Goal: Task Accomplishment & Management: Complete application form

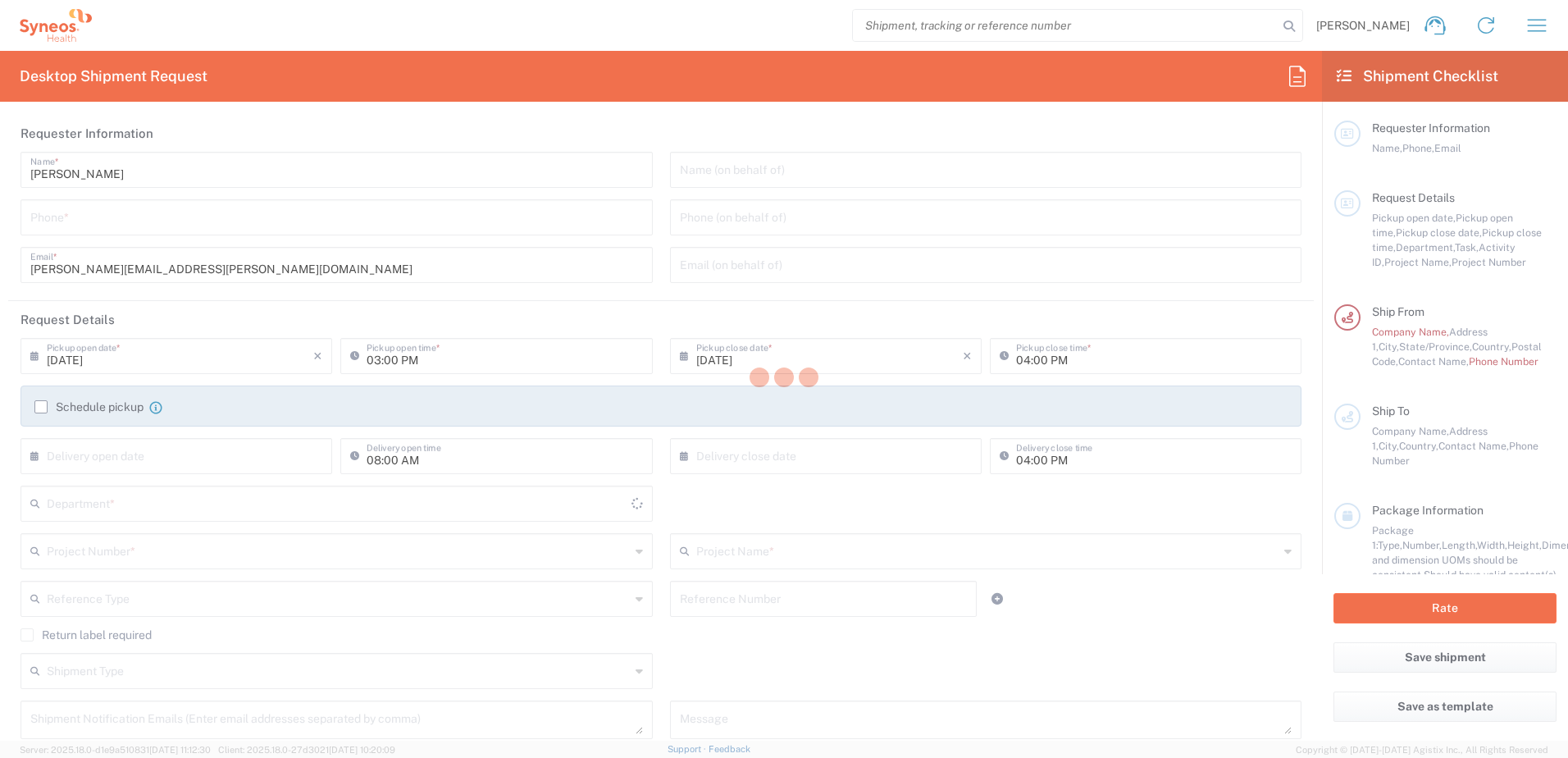
type input "[GEOGRAPHIC_DATA]"
type input "3233"
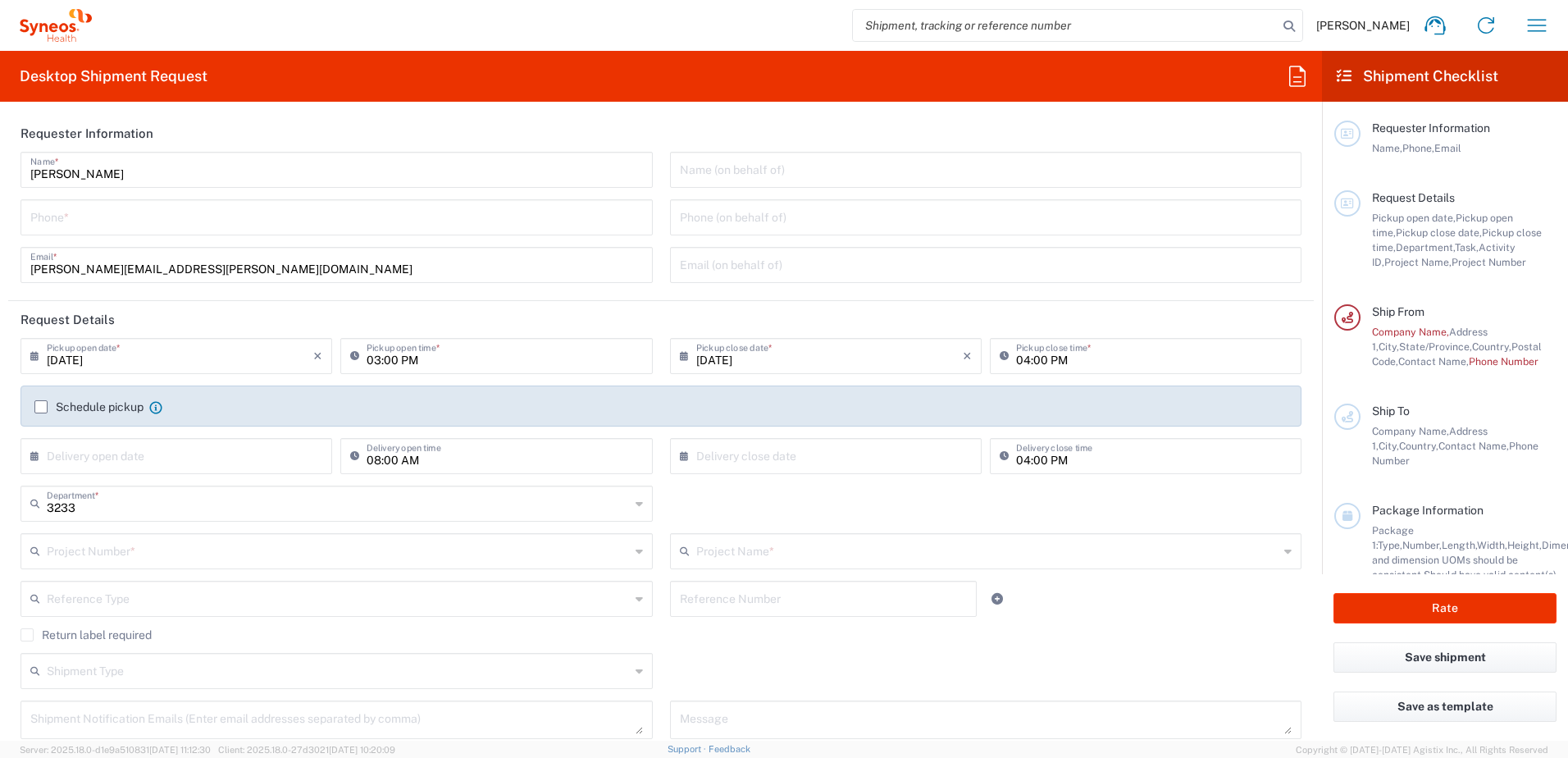
type input "Syneos Health Canada LP- [GEOGRAPHIC_DATA]"
click at [81, 220] on input "tel" at bounding box center [336, 216] width 613 height 28
type input "5142081176"
drag, startPoint x: 194, startPoint y: 359, endPoint x: 264, endPoint y: 365, distance: 70.3
click at [194, 359] on input "[DATE]" at bounding box center [181, 355] width 267 height 28
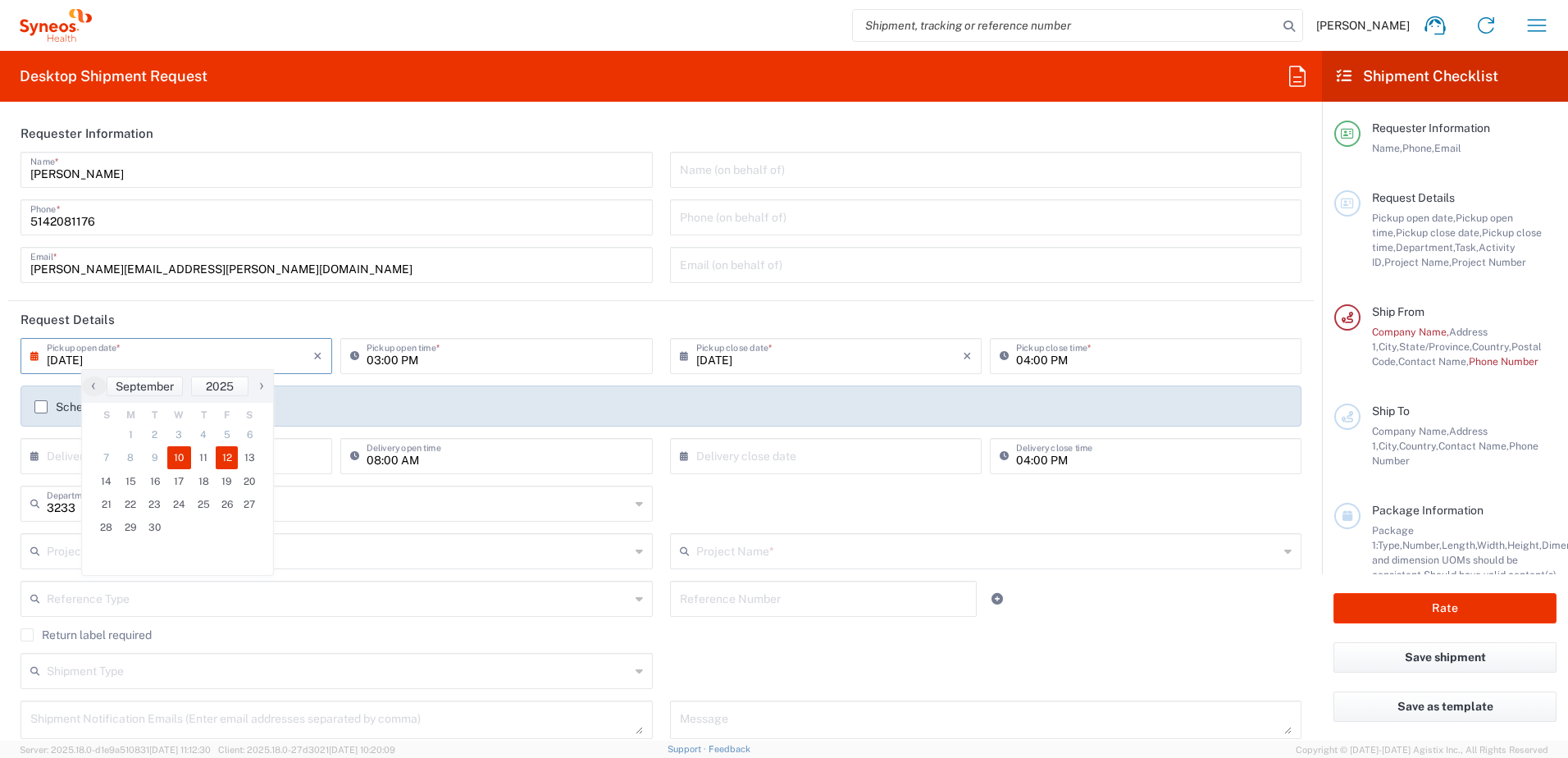
click at [225, 458] on span "12" at bounding box center [228, 458] width 23 height 23
type input "[DATE]"
click at [397, 355] on input "03:00 PM" at bounding box center [504, 355] width 276 height 28
click at [388, 362] on input "03:00 PM" at bounding box center [504, 355] width 276 height 28
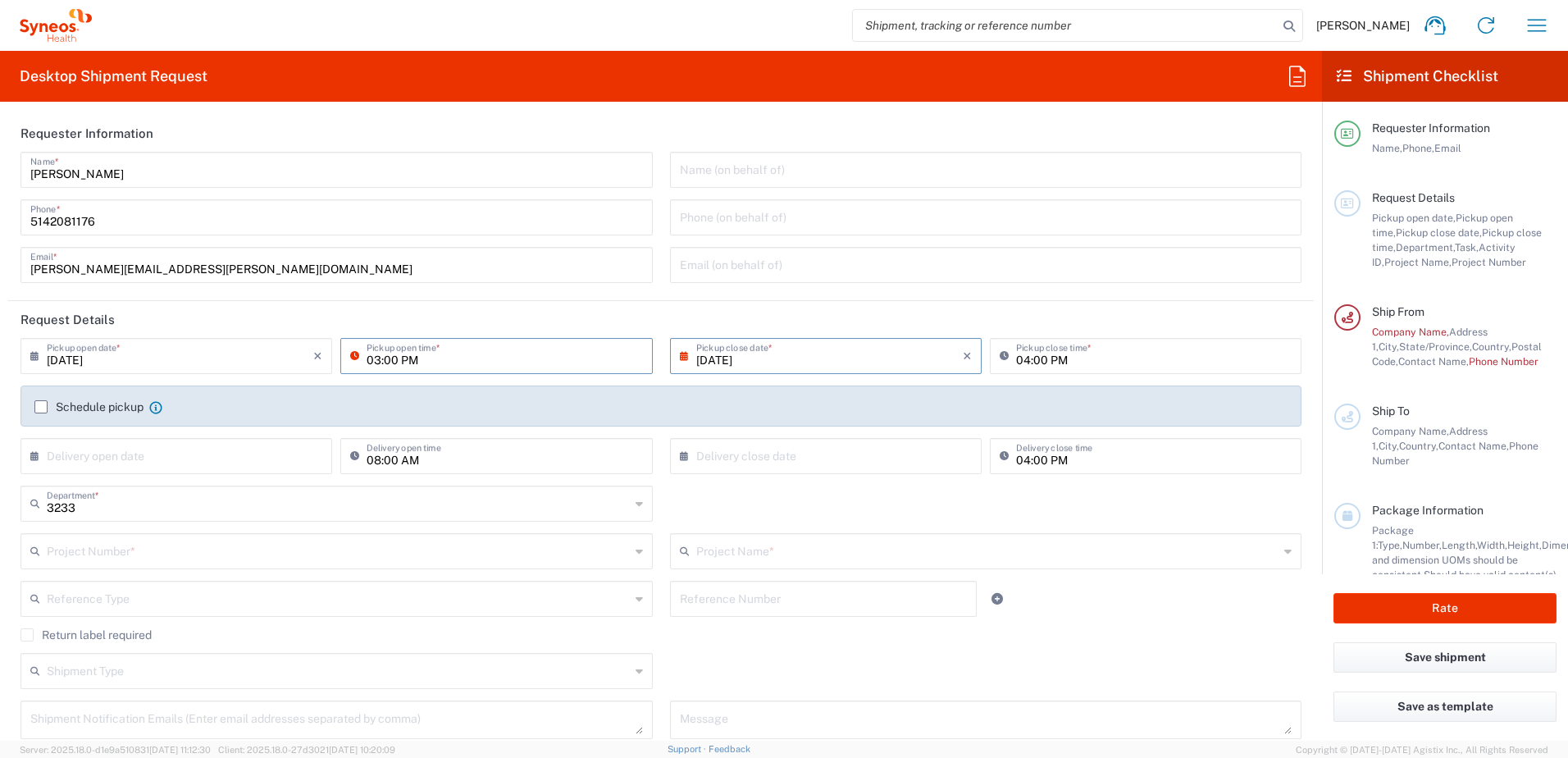
drag, startPoint x: 351, startPoint y: 357, endPoint x: 359, endPoint y: 359, distance: 8.2
click at [351, 356] on icon at bounding box center [358, 356] width 16 height 27
click at [375, 359] on input "03:00 PM" at bounding box center [504, 355] width 276 height 28
click at [372, 359] on input "12:00 PM" at bounding box center [504, 355] width 276 height 28
click at [393, 359] on input "11:00 PM" at bounding box center [504, 355] width 276 height 28
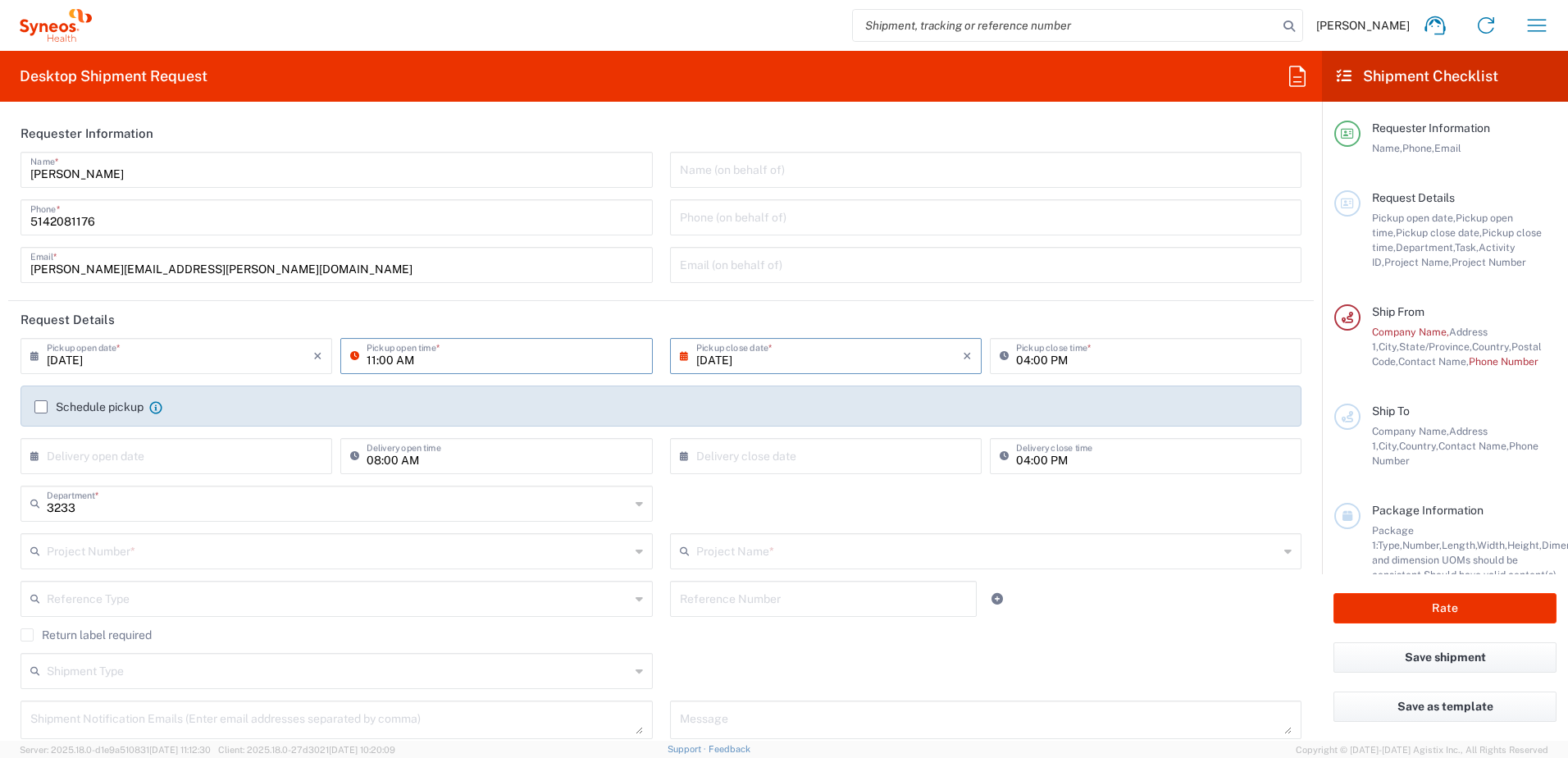
type input "11:00 AM"
click at [1017, 363] on input "04:00 PM" at bounding box center [1154, 355] width 276 height 28
click at [1017, 361] on input "04:00 PM" at bounding box center [1154, 355] width 276 height 28
type input "12:00 PM"
click at [40, 407] on label "Schedule pickup" at bounding box center [89, 407] width 109 height 13
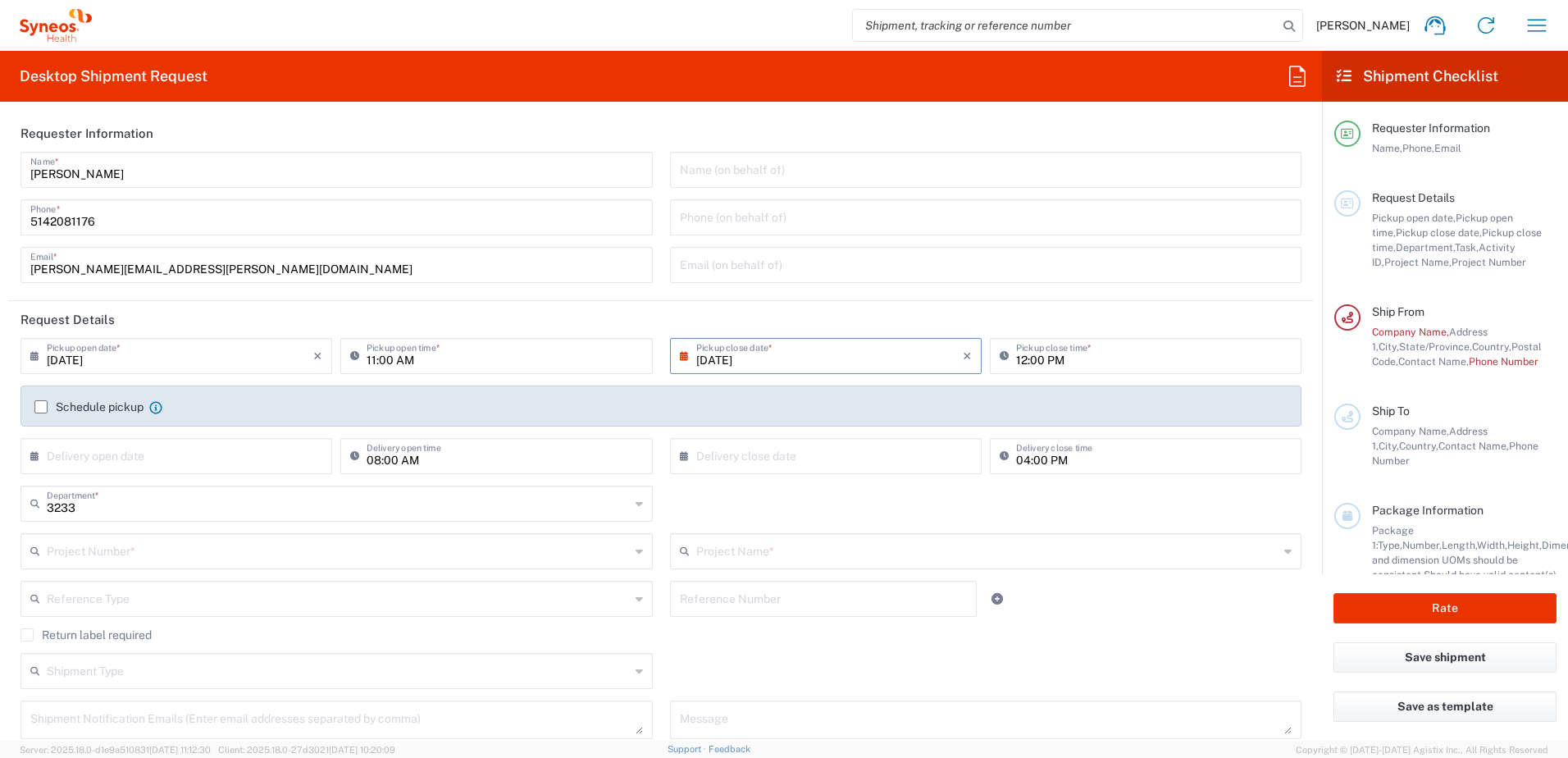
click at [41, 407] on input "Schedule pickup" at bounding box center [41, 407] width 0 height 0
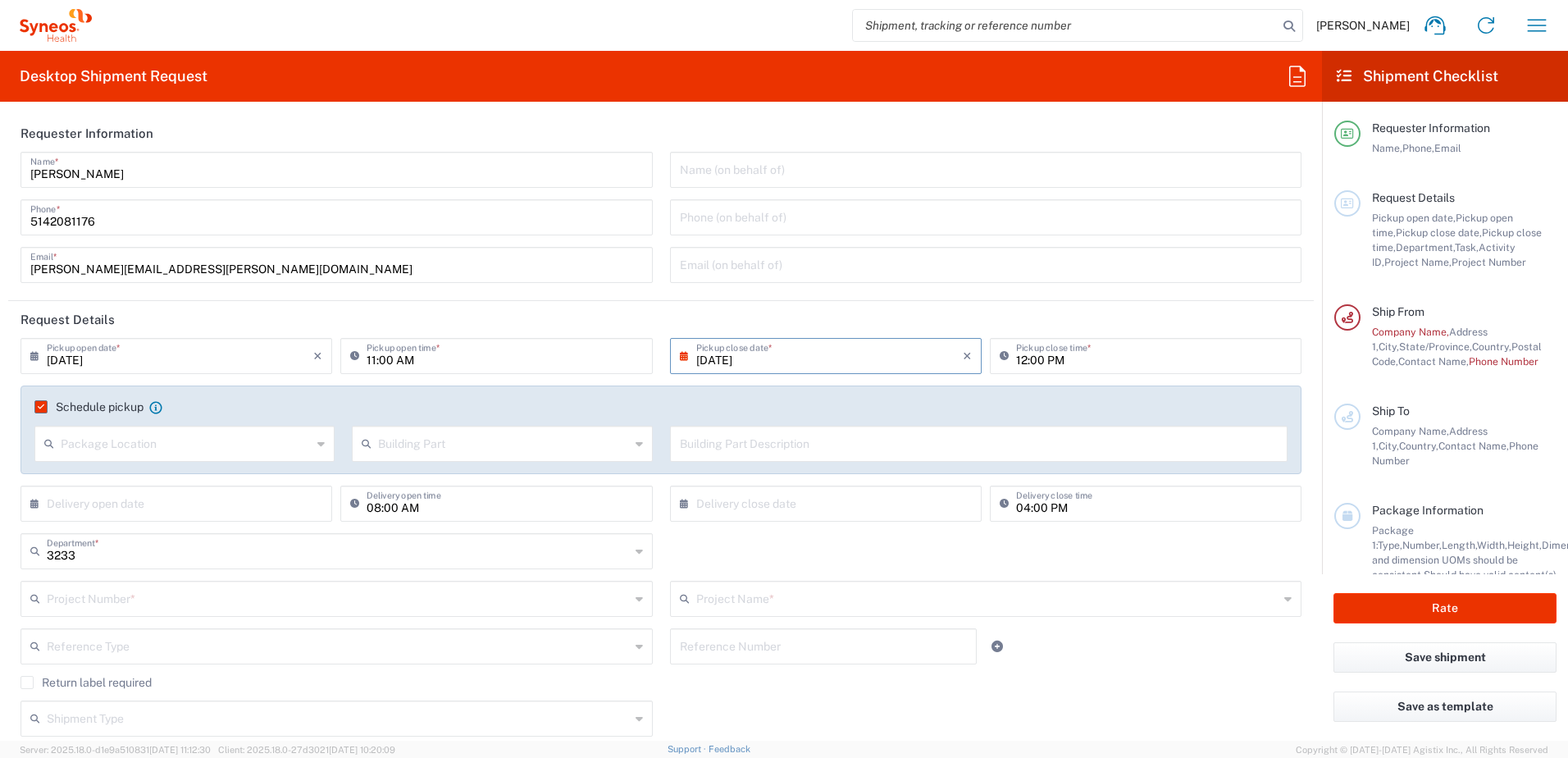
click at [319, 438] on icon at bounding box center [321, 444] width 7 height 27
click at [56, 562] on span "Side" at bounding box center [183, 560] width 294 height 26
click at [464, 449] on input "text" at bounding box center [503, 442] width 251 height 28
click at [129, 443] on input "Side" at bounding box center [186, 442] width 251 height 28
click at [318, 444] on icon at bounding box center [321, 444] width 7 height 27
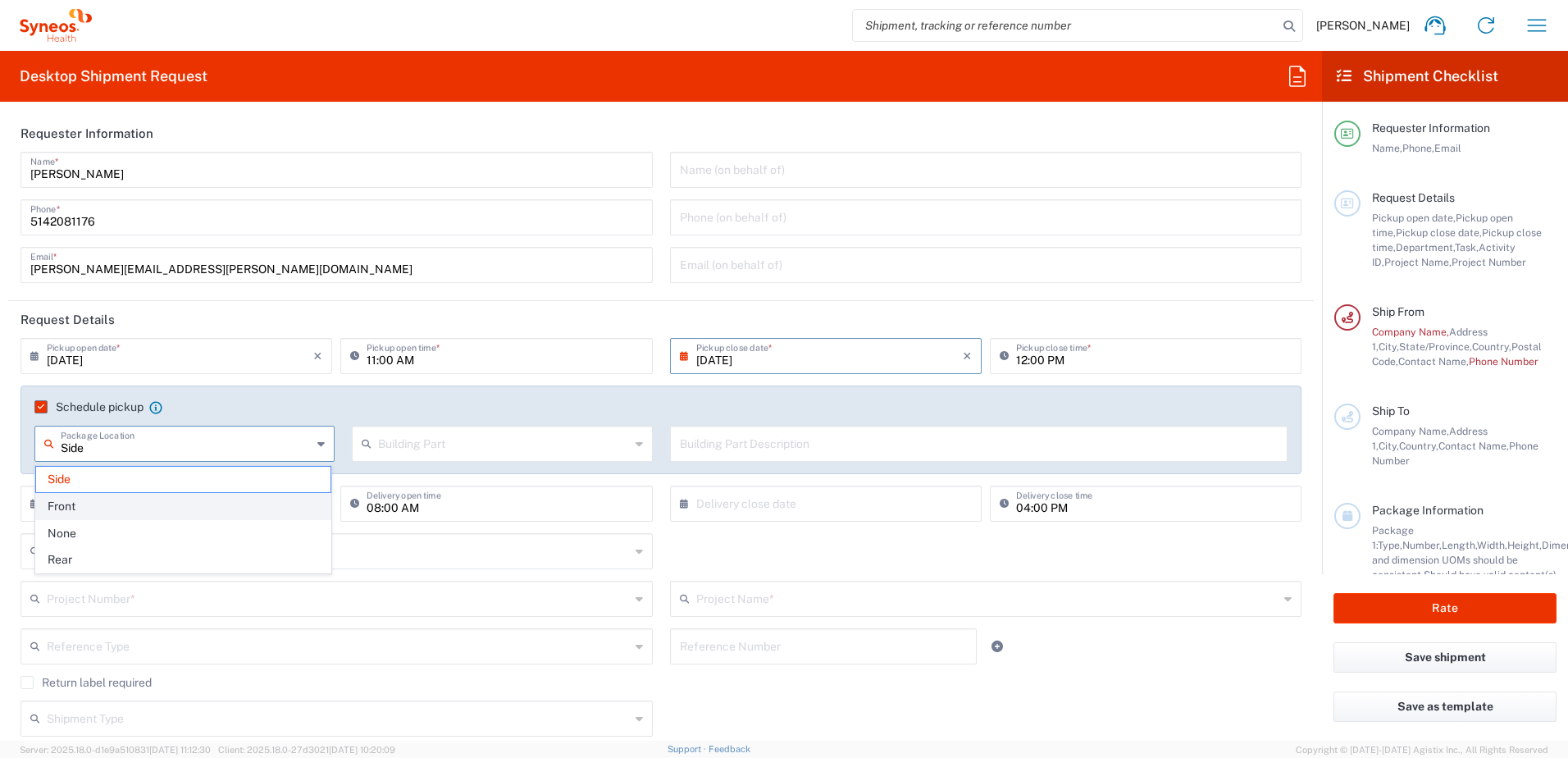
click at [53, 506] on span "Front" at bounding box center [183, 506] width 294 height 26
click at [521, 446] on input "text" at bounding box center [503, 442] width 251 height 28
click at [318, 444] on icon at bounding box center [321, 444] width 7 height 27
click at [68, 554] on span "Side" at bounding box center [183, 560] width 294 height 26
type input "Side"
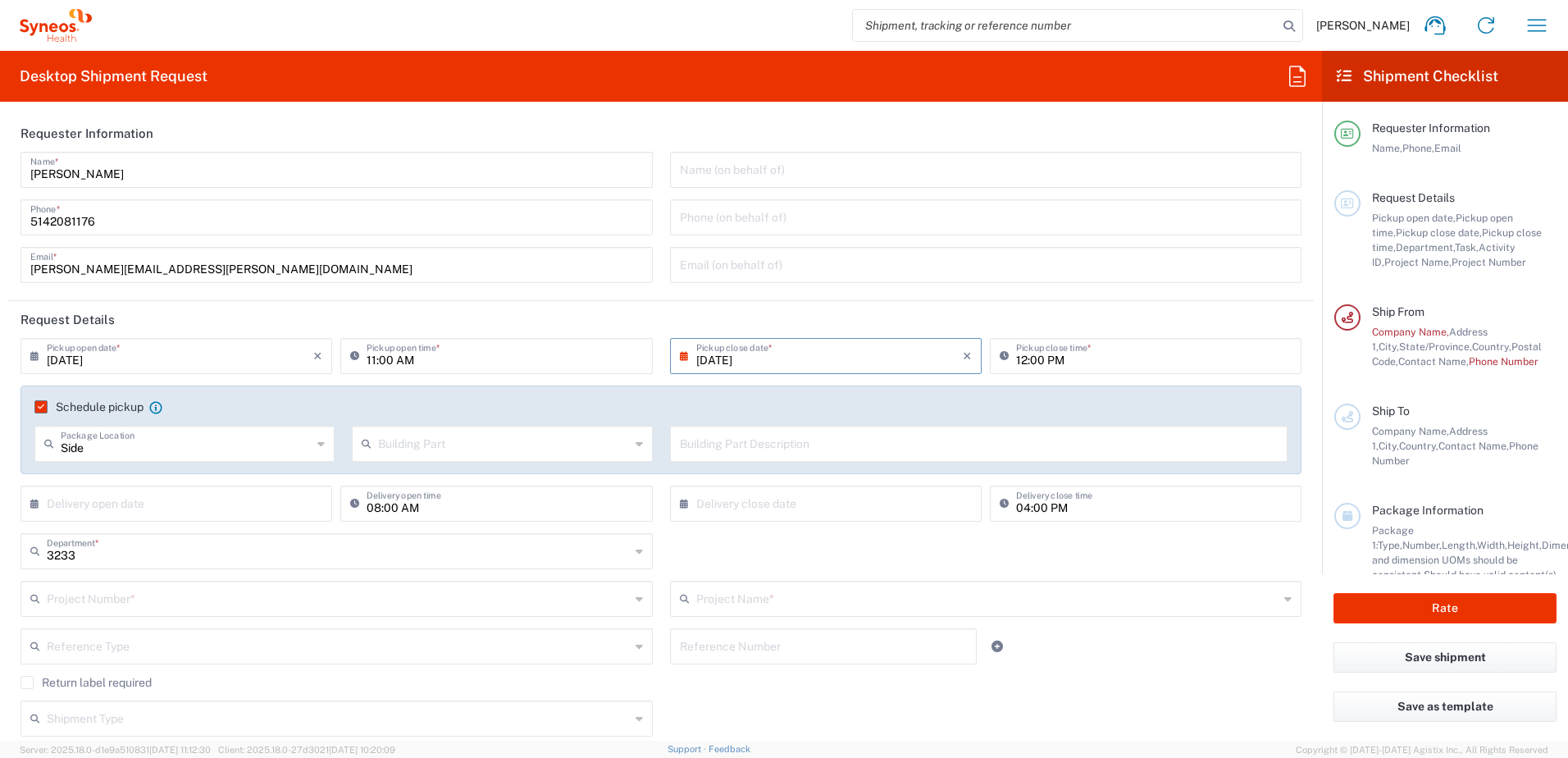
click at [478, 450] on input "text" at bounding box center [503, 442] width 251 height 28
click at [376, 506] on span "Building" at bounding box center [498, 506] width 294 height 26
type input "Building"
click at [751, 449] on input "text" at bounding box center [978, 442] width 599 height 28
type input "Door beside the garage"
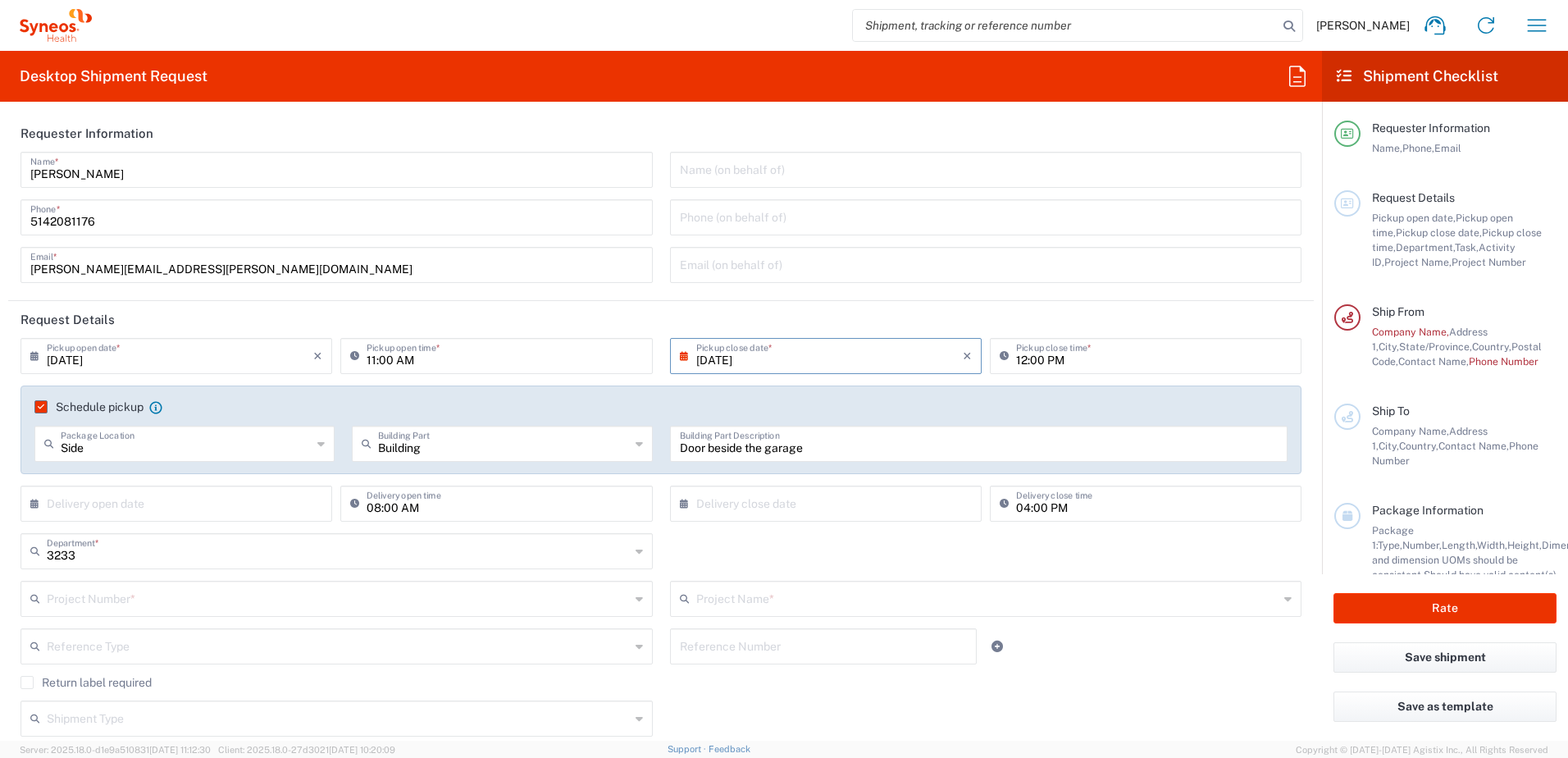
drag, startPoint x: 173, startPoint y: 507, endPoint x: 142, endPoint y: 508, distance: 31.0
click at [173, 507] on input "text" at bounding box center [181, 503] width 267 height 28
click at [221, 608] on span "12" at bounding box center [228, 606] width 23 height 23
type input "[DATE]"
click at [552, 505] on input "08:00 AM" at bounding box center [504, 503] width 276 height 28
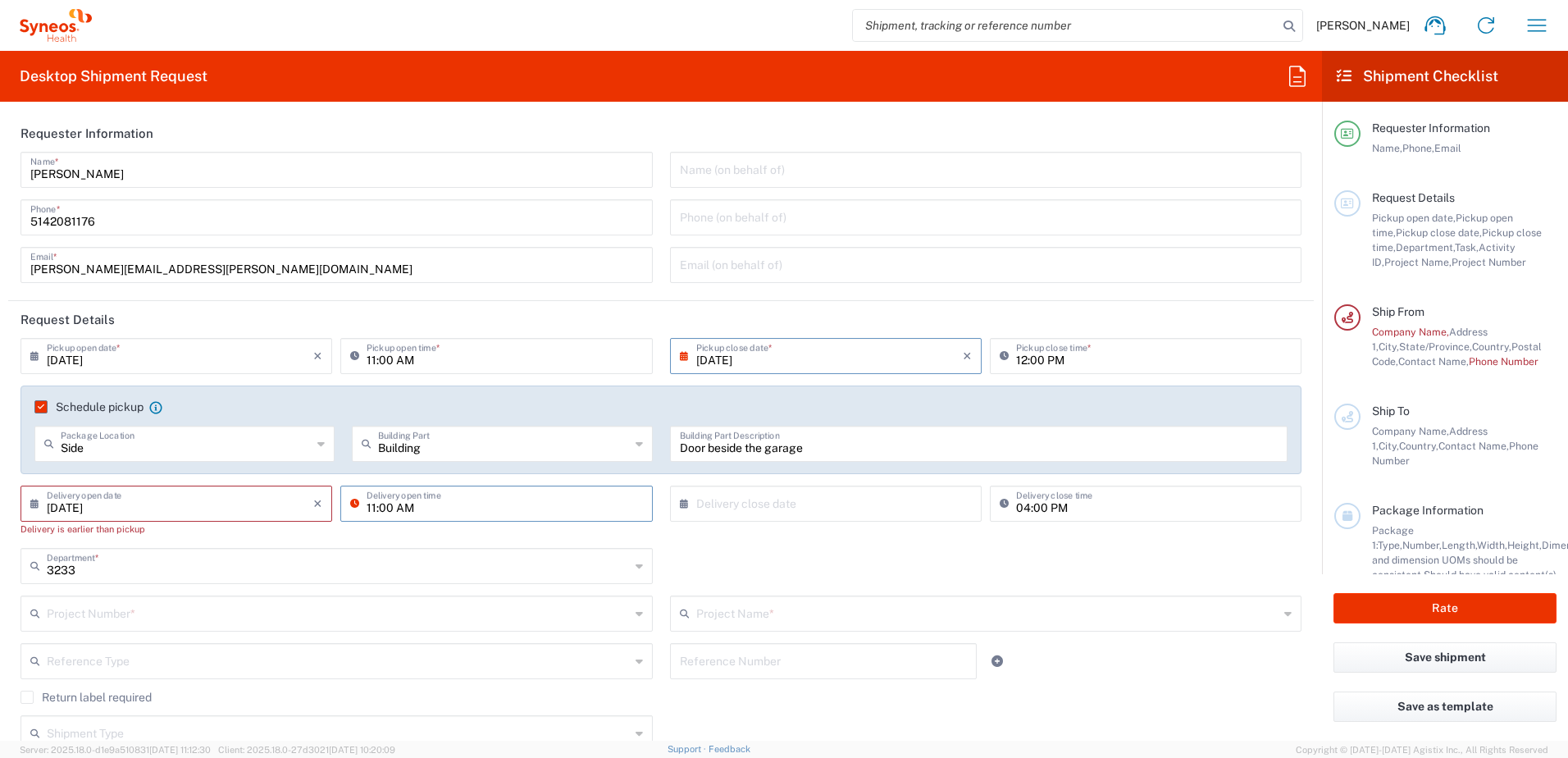
type input "11:00 AM"
click at [720, 496] on input "text" at bounding box center [830, 503] width 267 height 28
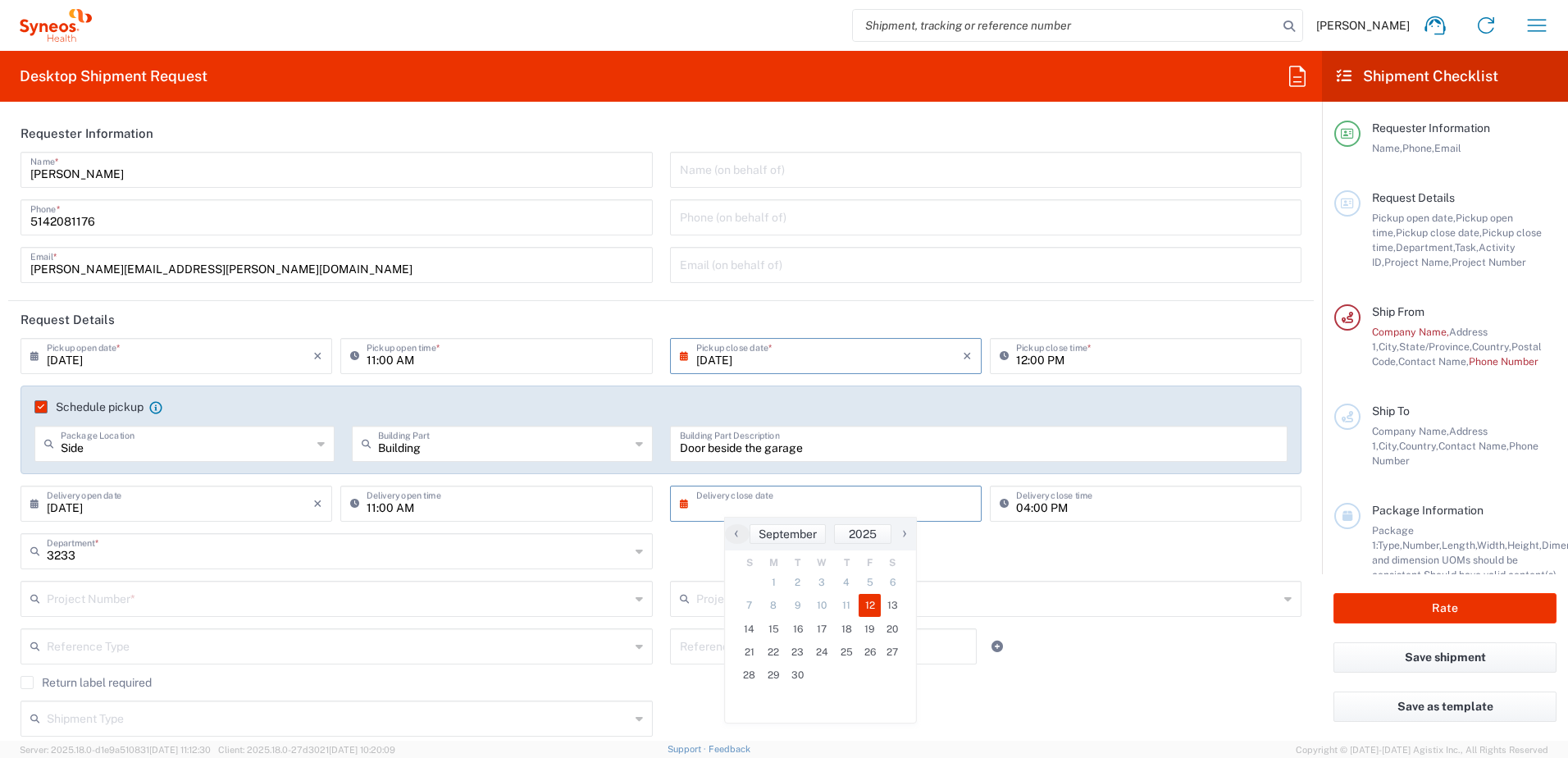
click at [869, 606] on span "12" at bounding box center [870, 606] width 23 height 23
type input "[DATE]"
click at [1023, 509] on input "04:00 PM" at bounding box center [1154, 503] width 276 height 28
click at [1017, 506] on input "04:00 PM" at bounding box center [1154, 503] width 276 height 28
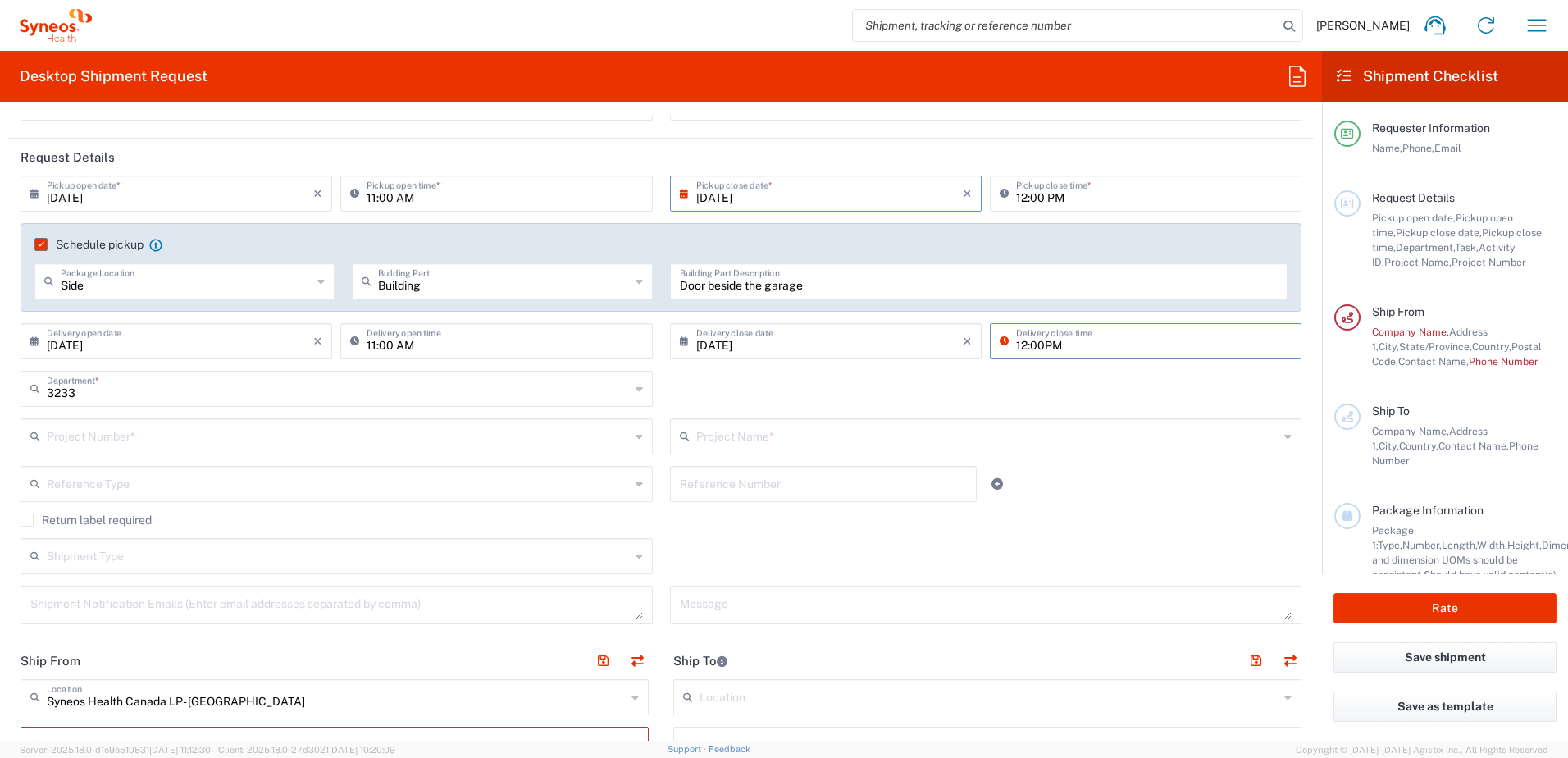
scroll to position [164, 0]
type input "12:00PM"
click at [636, 434] on icon at bounding box center [639, 435] width 7 height 27
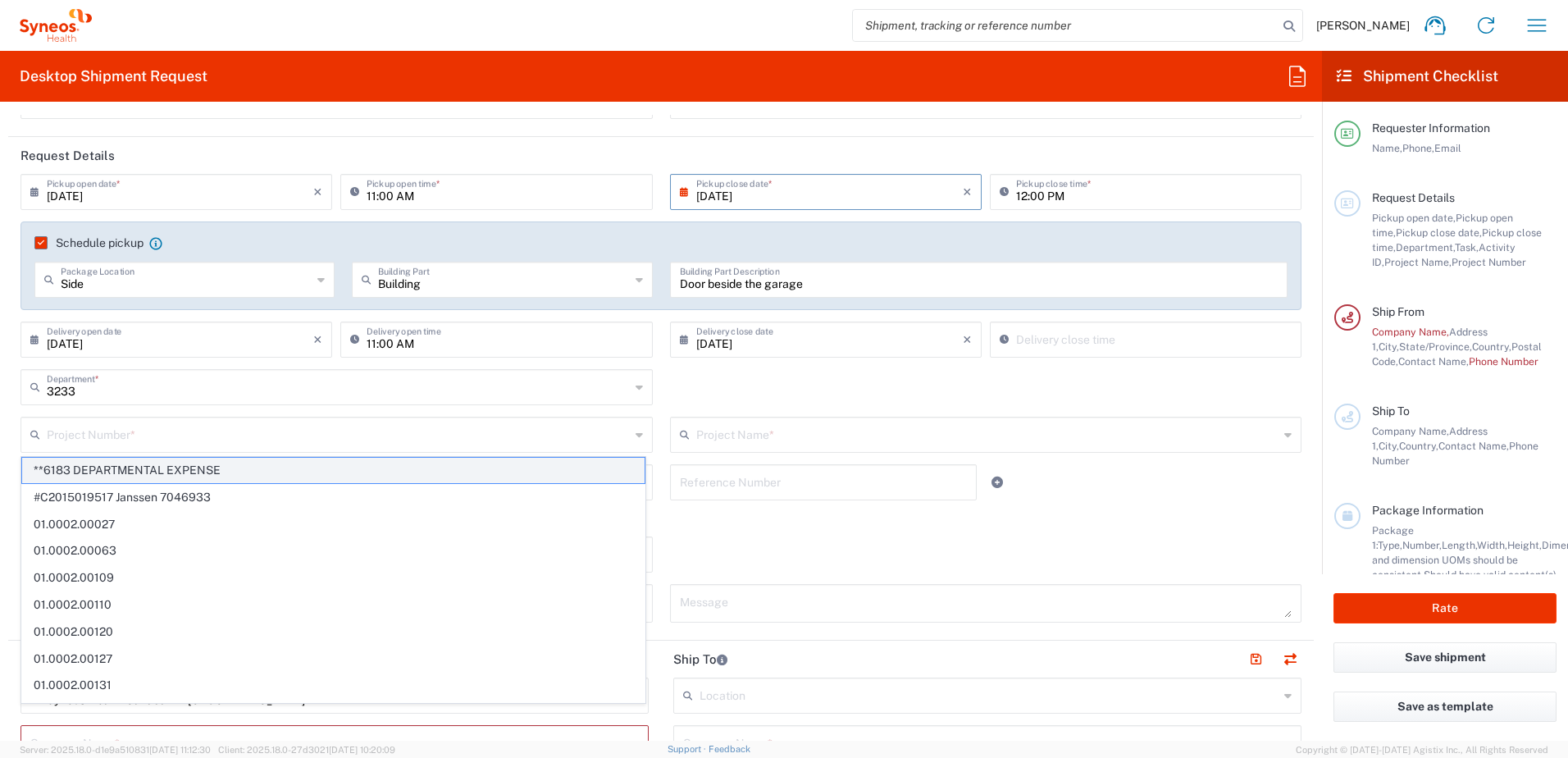
click at [154, 472] on span "**6183 DEPARTMENTAL EXPENSE" at bounding box center [334, 471] width 623 height 26
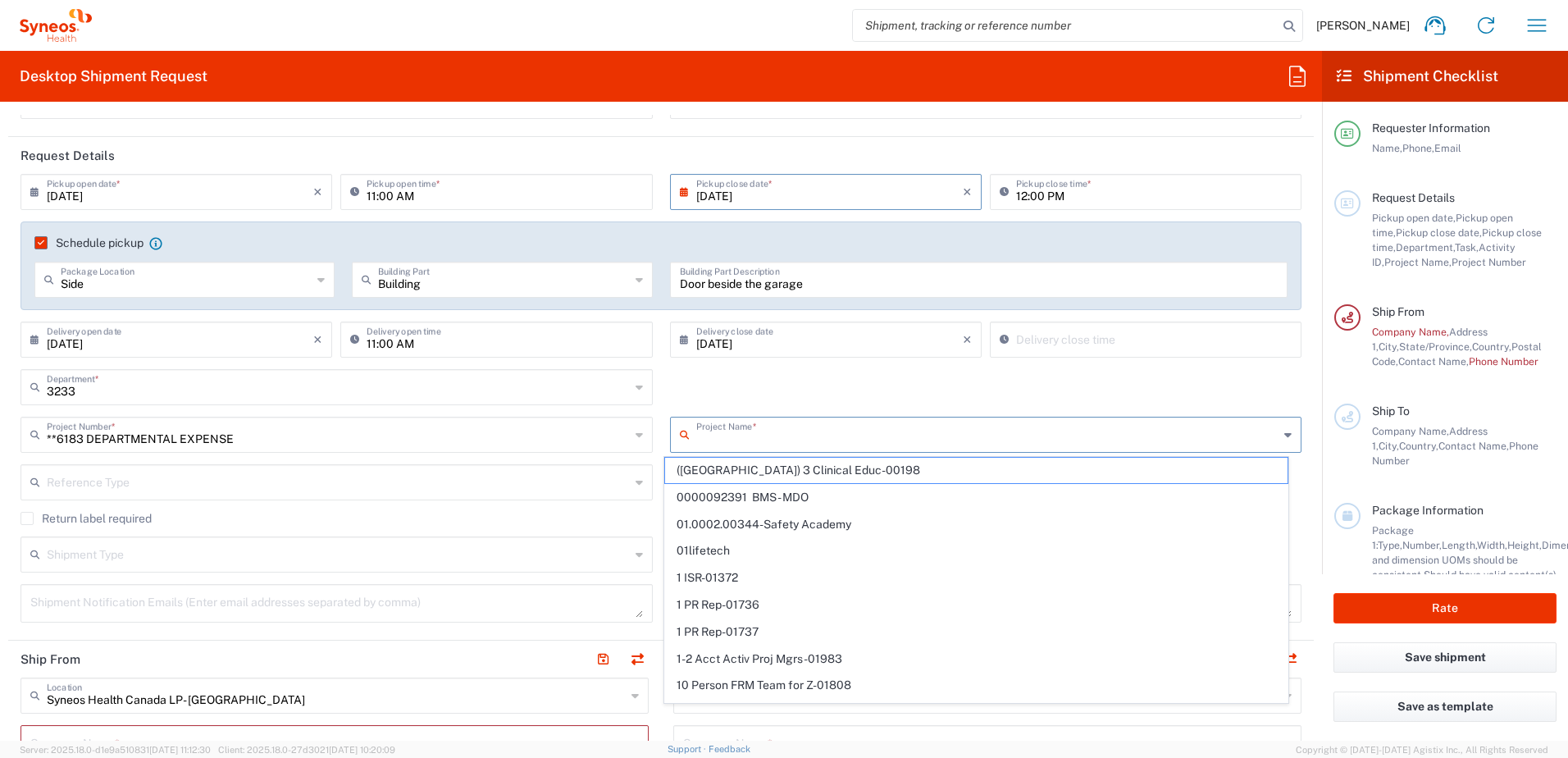
click at [753, 442] on input "text" at bounding box center [988, 433] width 583 height 28
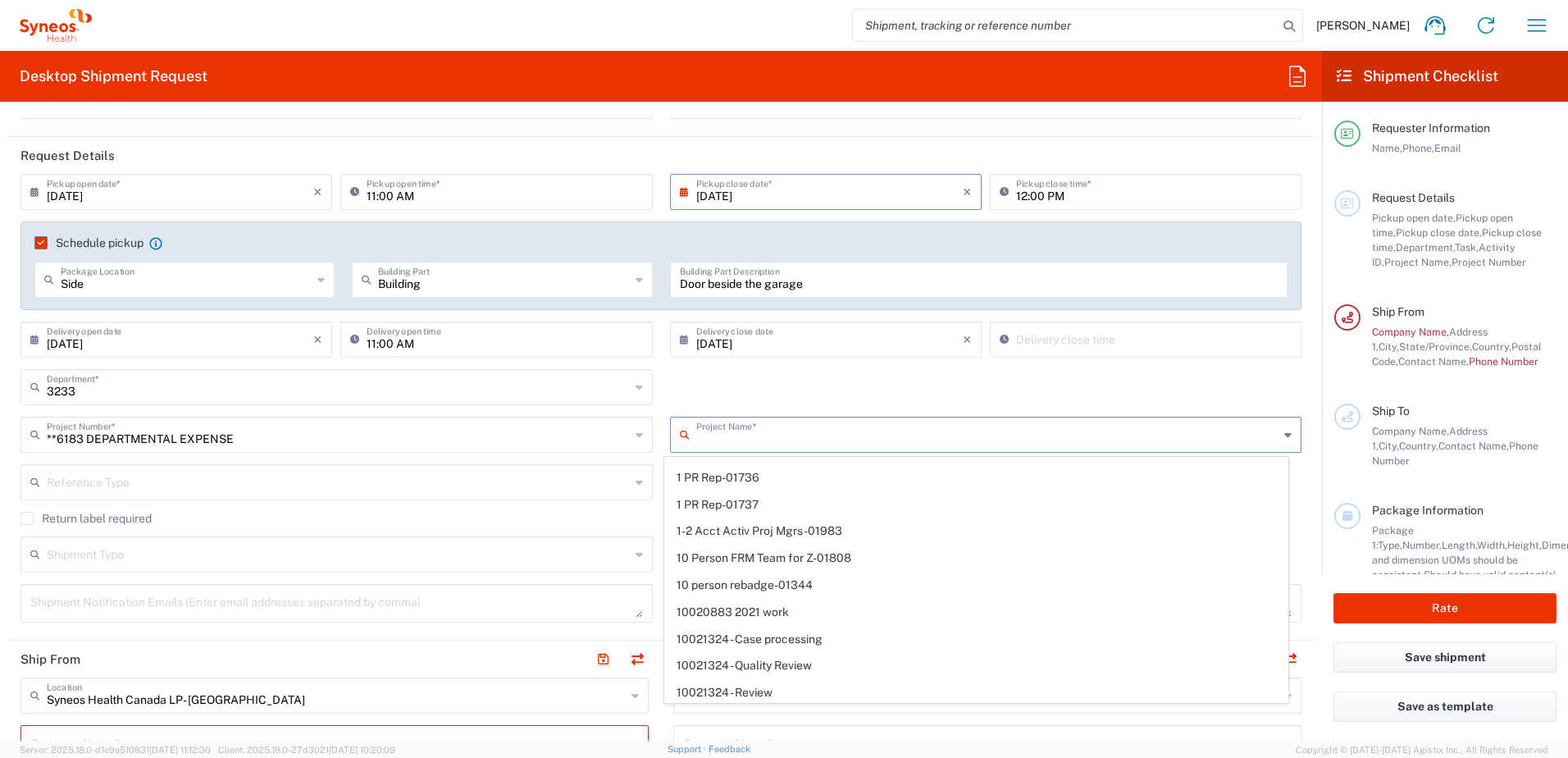
scroll to position [0, 0]
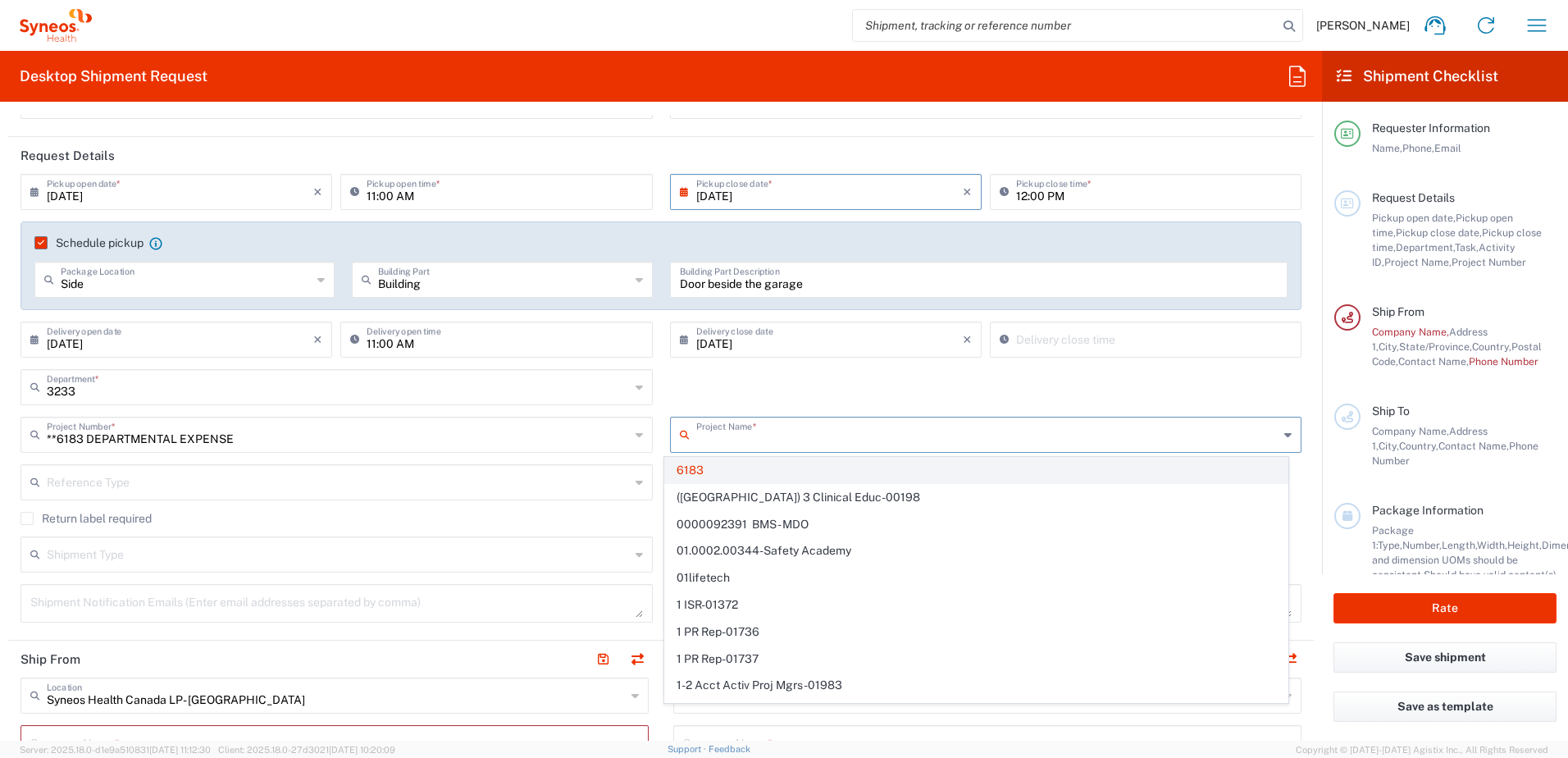
click at [703, 469] on span "6183" at bounding box center [977, 471] width 623 height 26
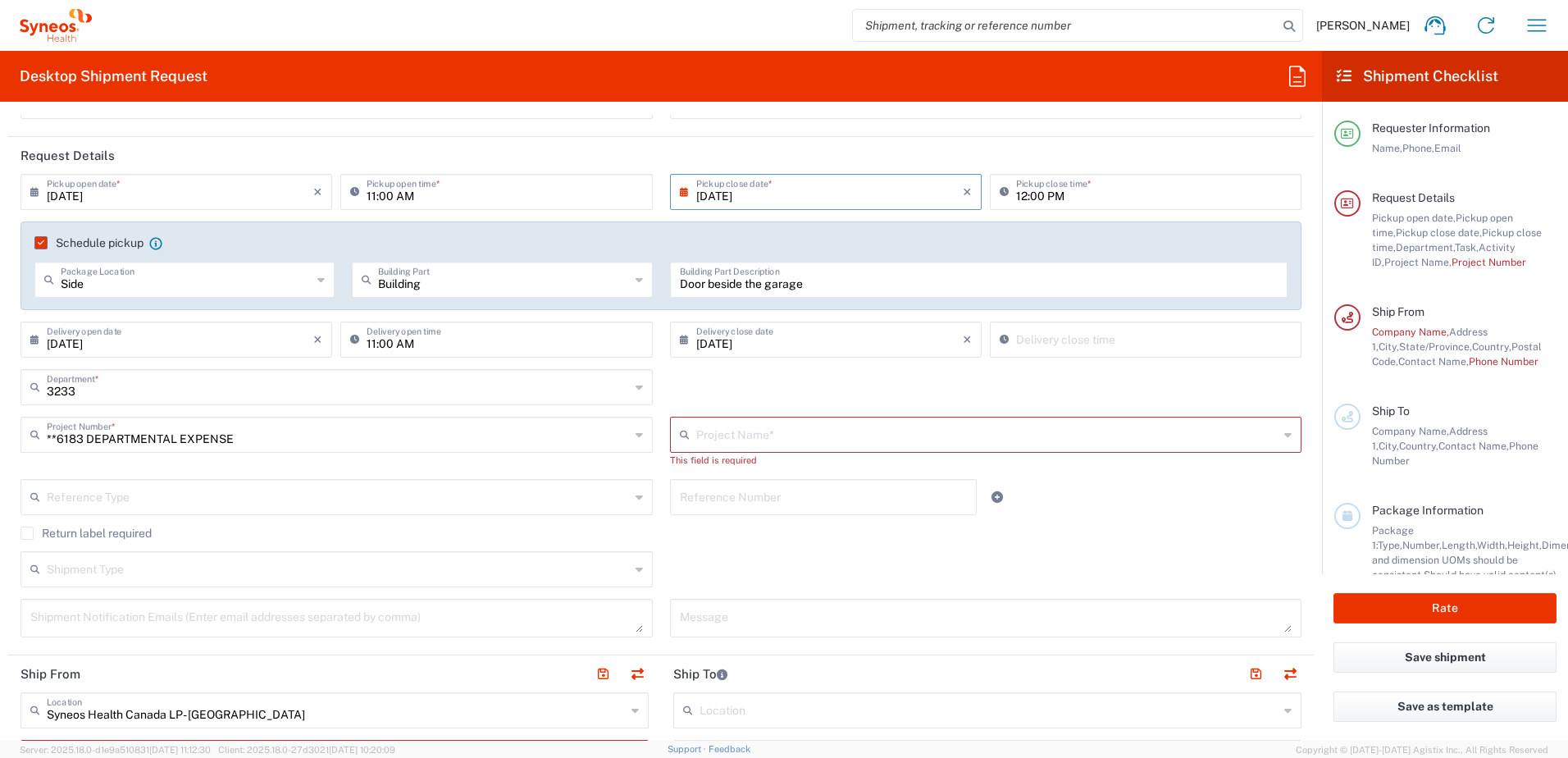
click at [796, 440] on input "text" at bounding box center [988, 433] width 583 height 28
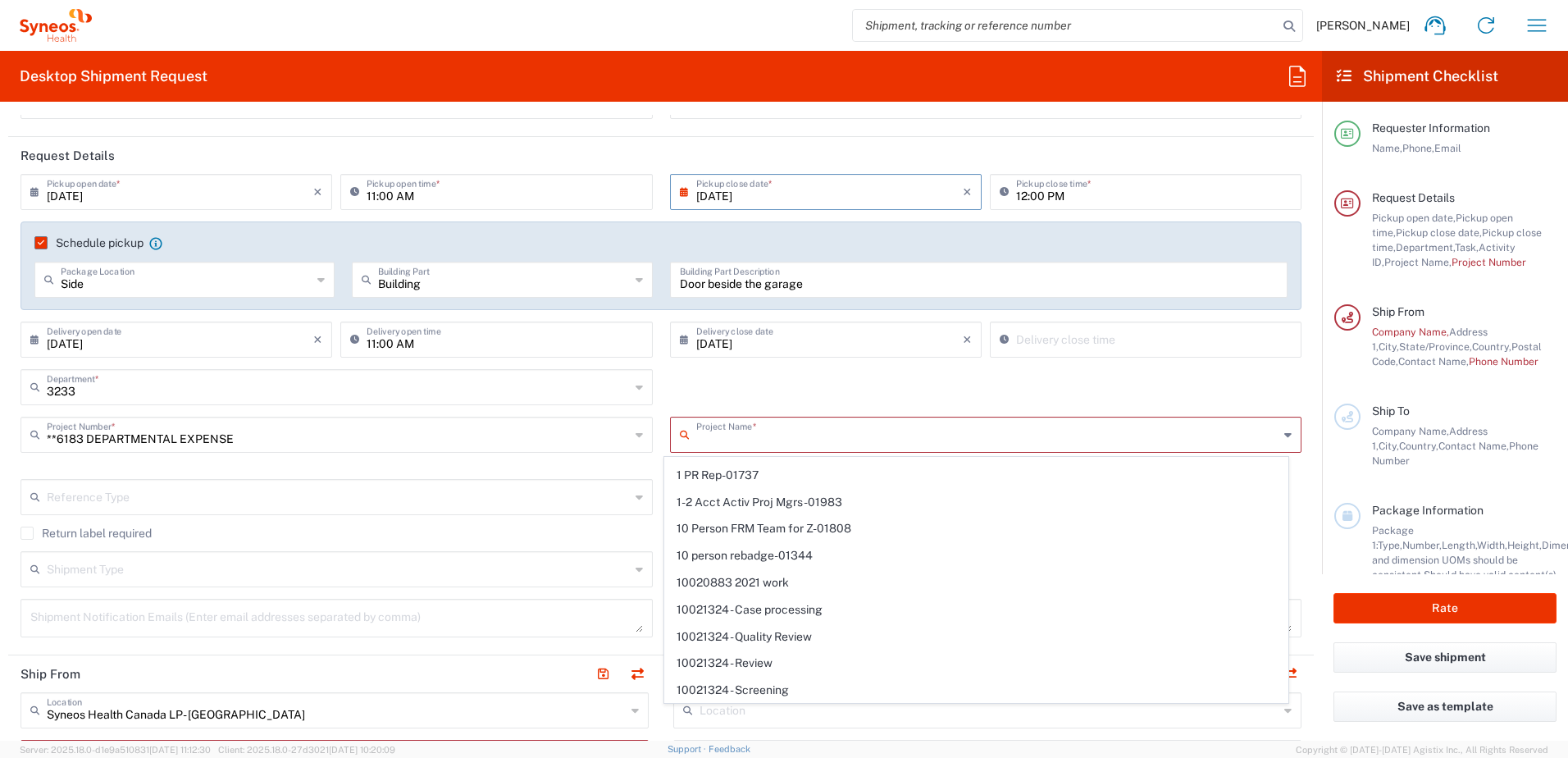
scroll to position [328, 0]
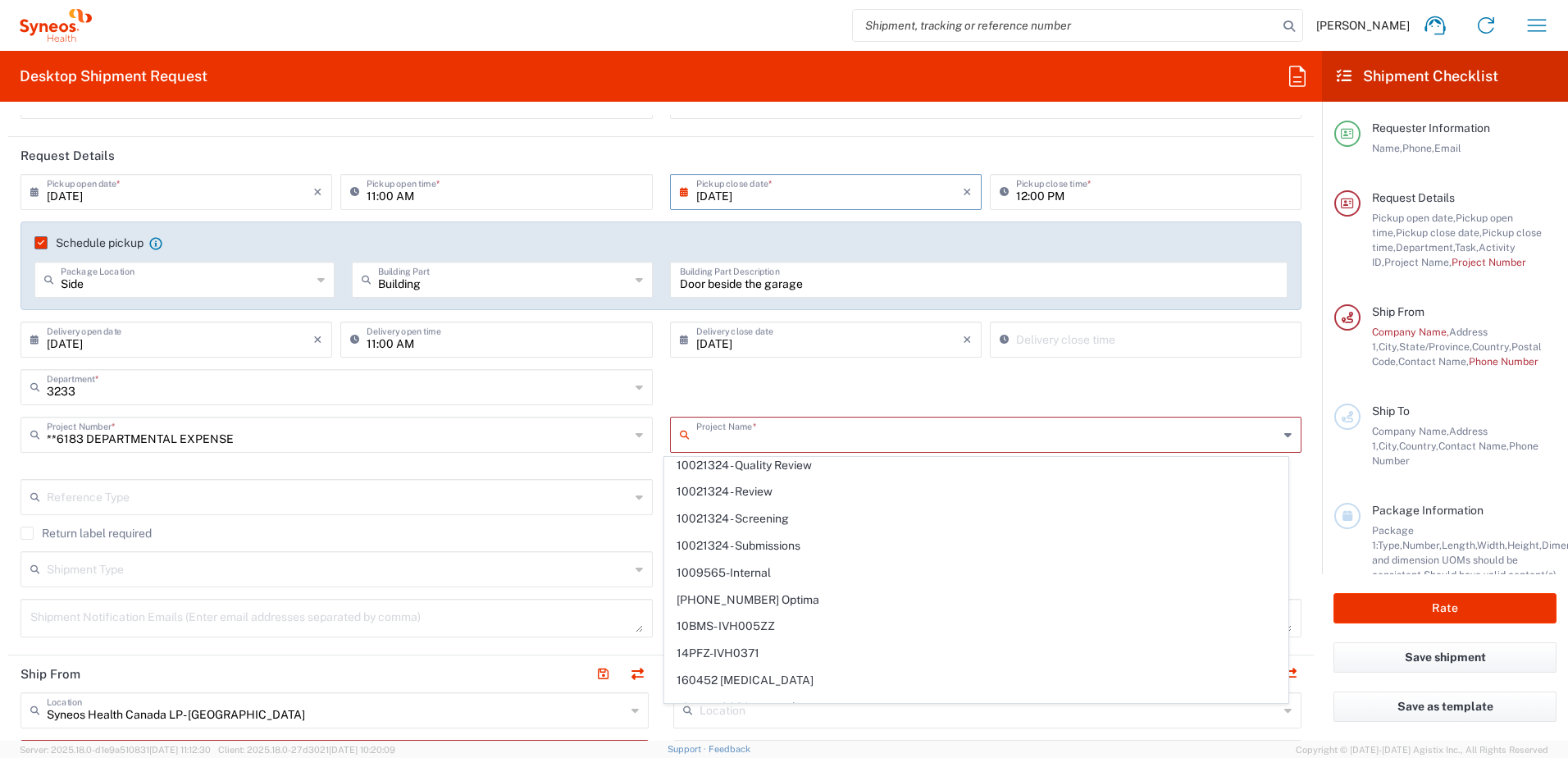
click at [636, 433] on icon at bounding box center [639, 435] width 7 height 27
type input "**6183 DEPARTMENTAL EXPENSE"
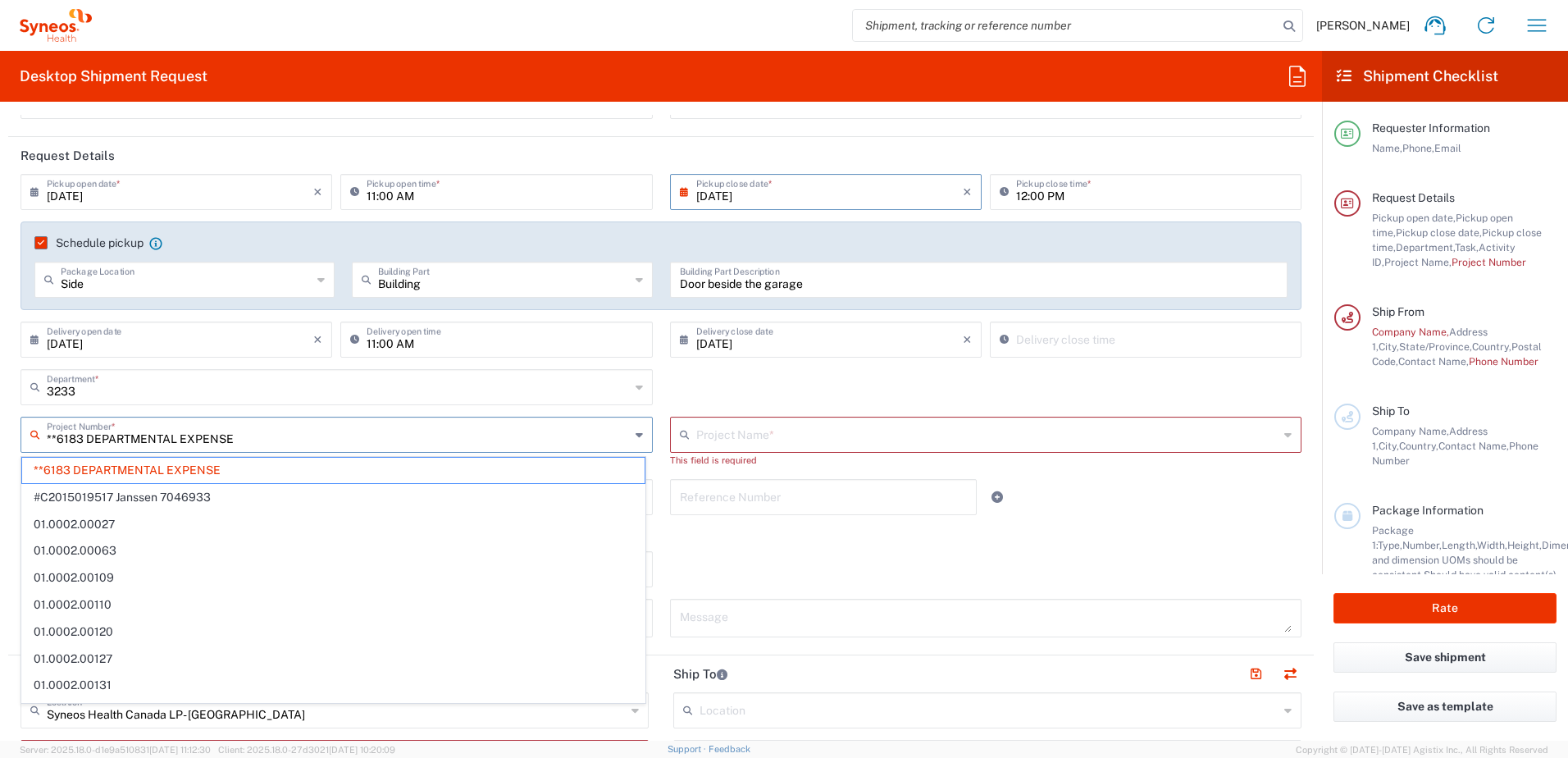
click at [636, 438] on icon at bounding box center [639, 435] width 7 height 27
click at [717, 395] on div "3233 Department * 3233 3000 3100 3109 3110 3111 3112 3125 3130 3135 3136 3150 3…" at bounding box center [662, 392] width 1299 height 47
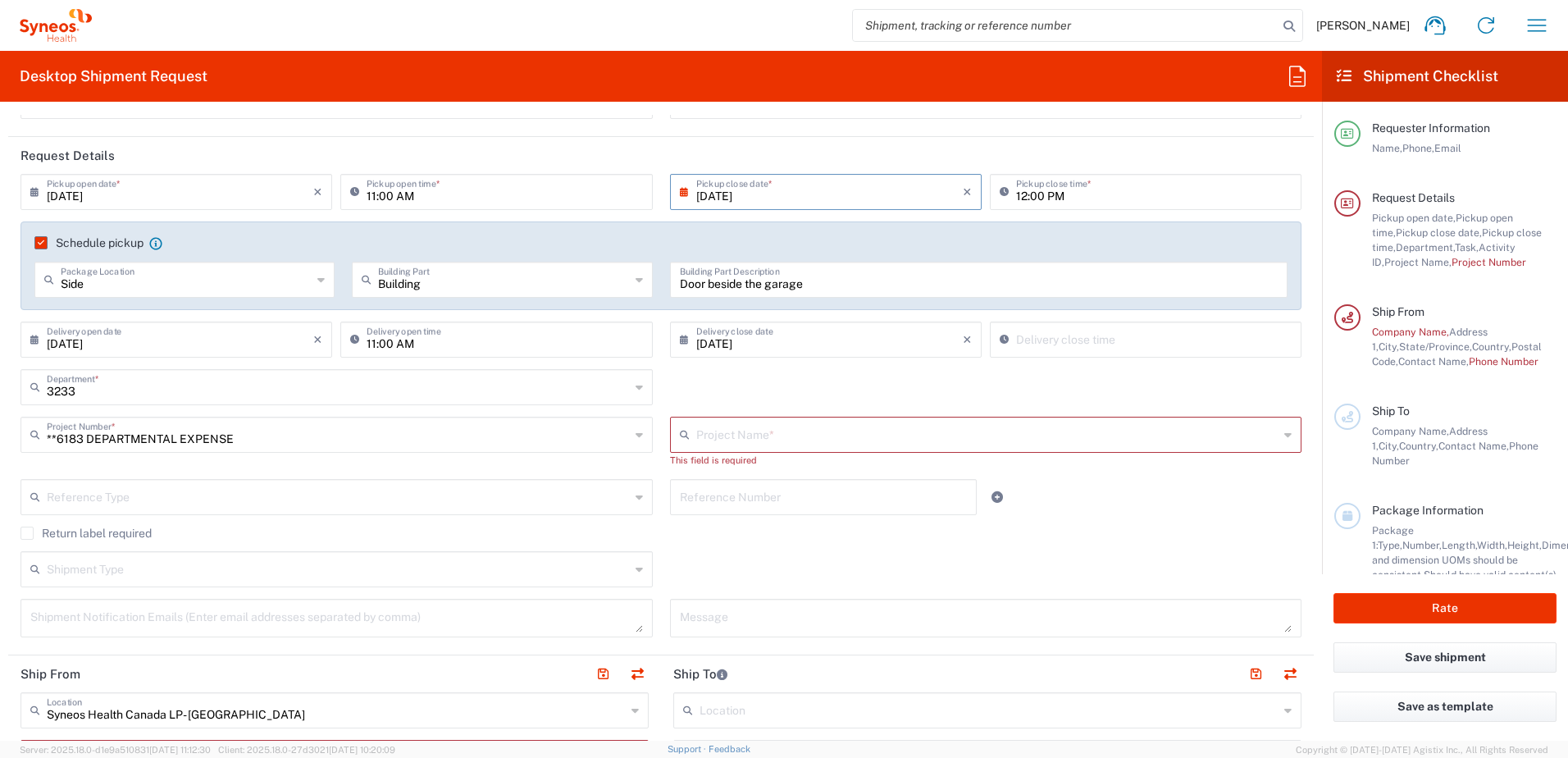
click at [636, 497] on icon at bounding box center [639, 497] width 7 height 27
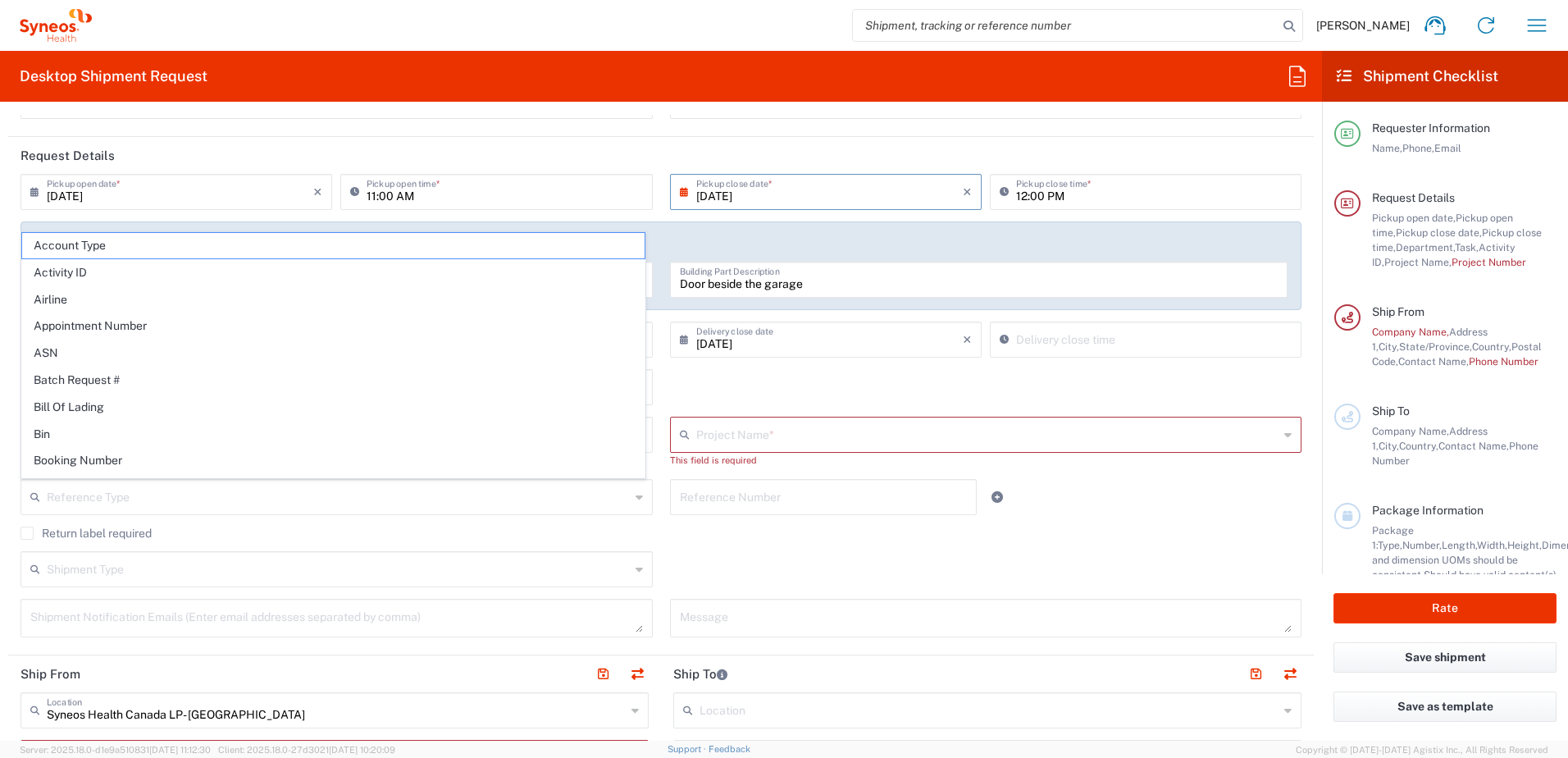
click at [636, 497] on icon at bounding box center [639, 497] width 7 height 27
click at [967, 379] on div "3233 Department * 3233 3000 3100 3109 3110 3111 3112 3125 3130 3135 3136 3150 3…" at bounding box center [662, 392] width 1299 height 47
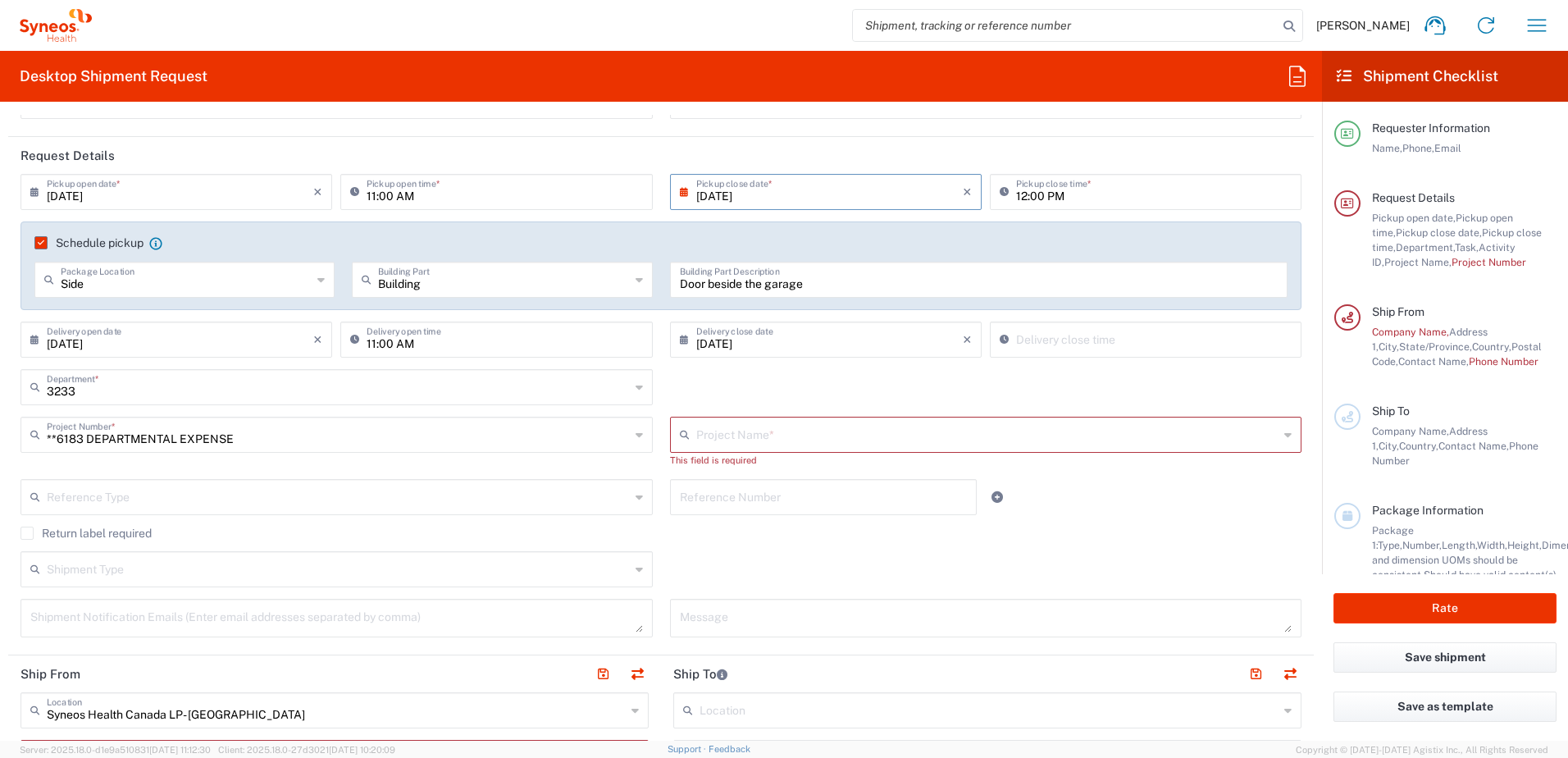
click at [1284, 433] on icon at bounding box center [1288, 435] width 7 height 27
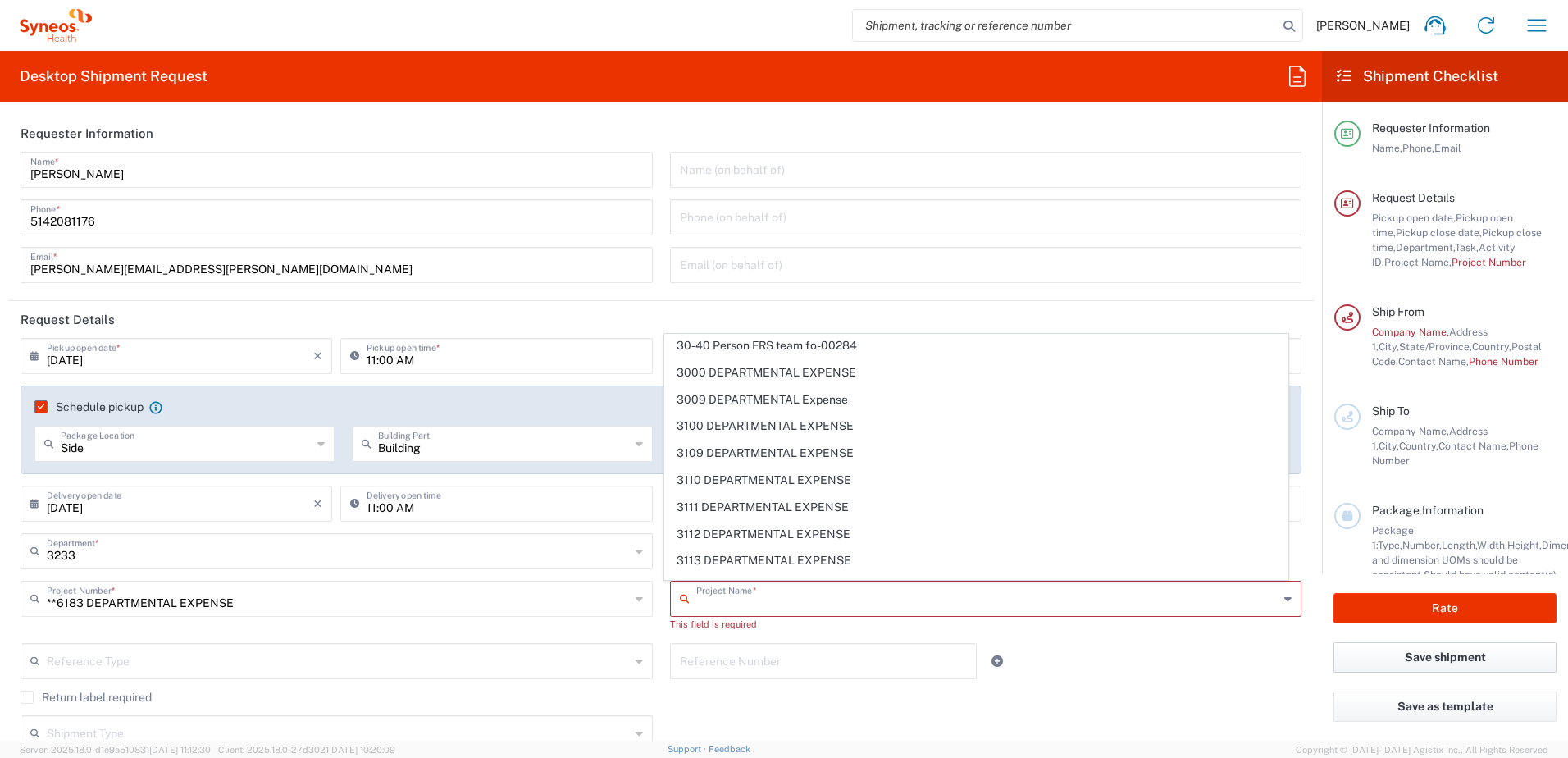
click at [1430, 656] on button "Save shipment" at bounding box center [1444, 657] width 223 height 30
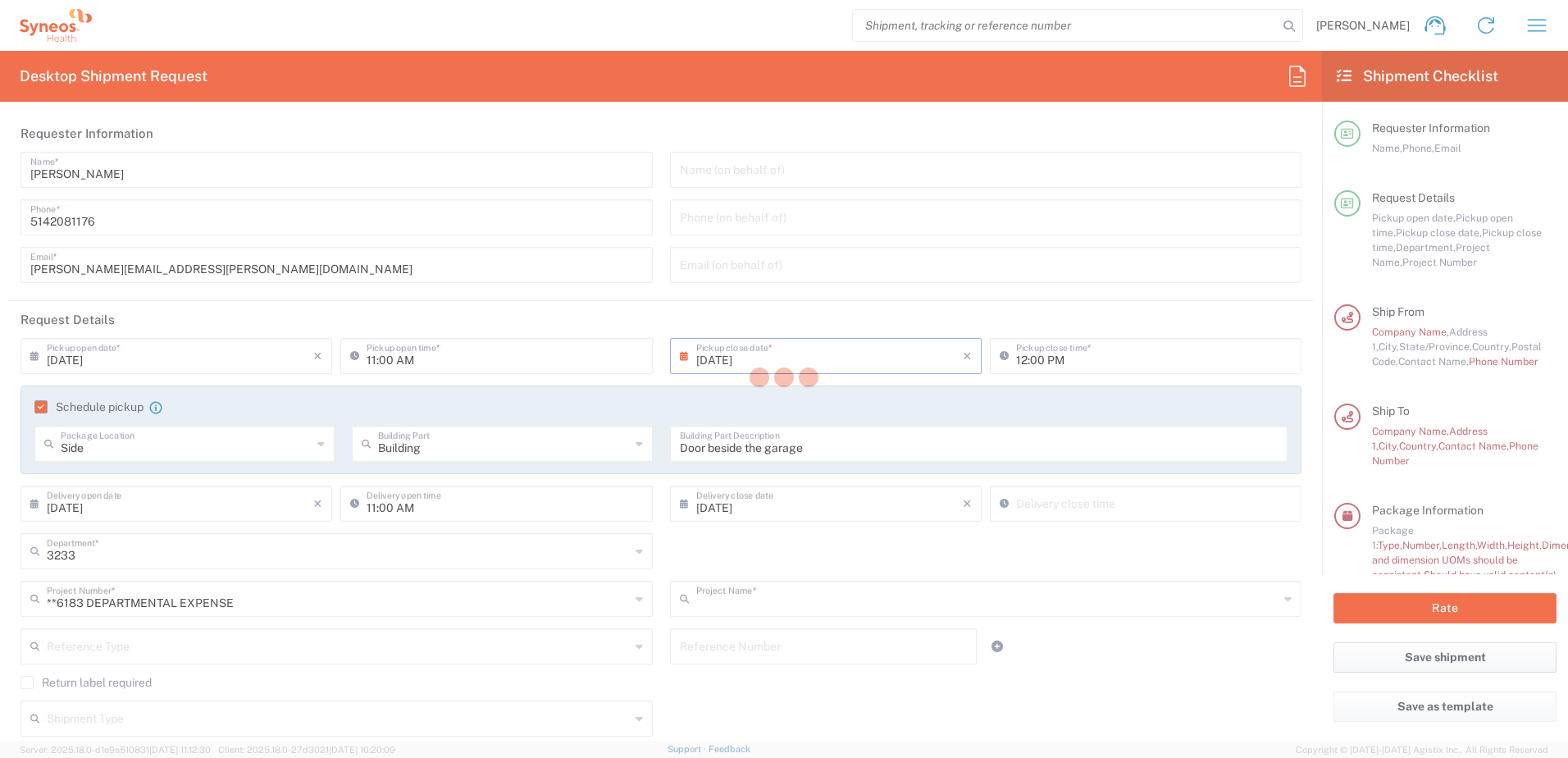
type input "6183"
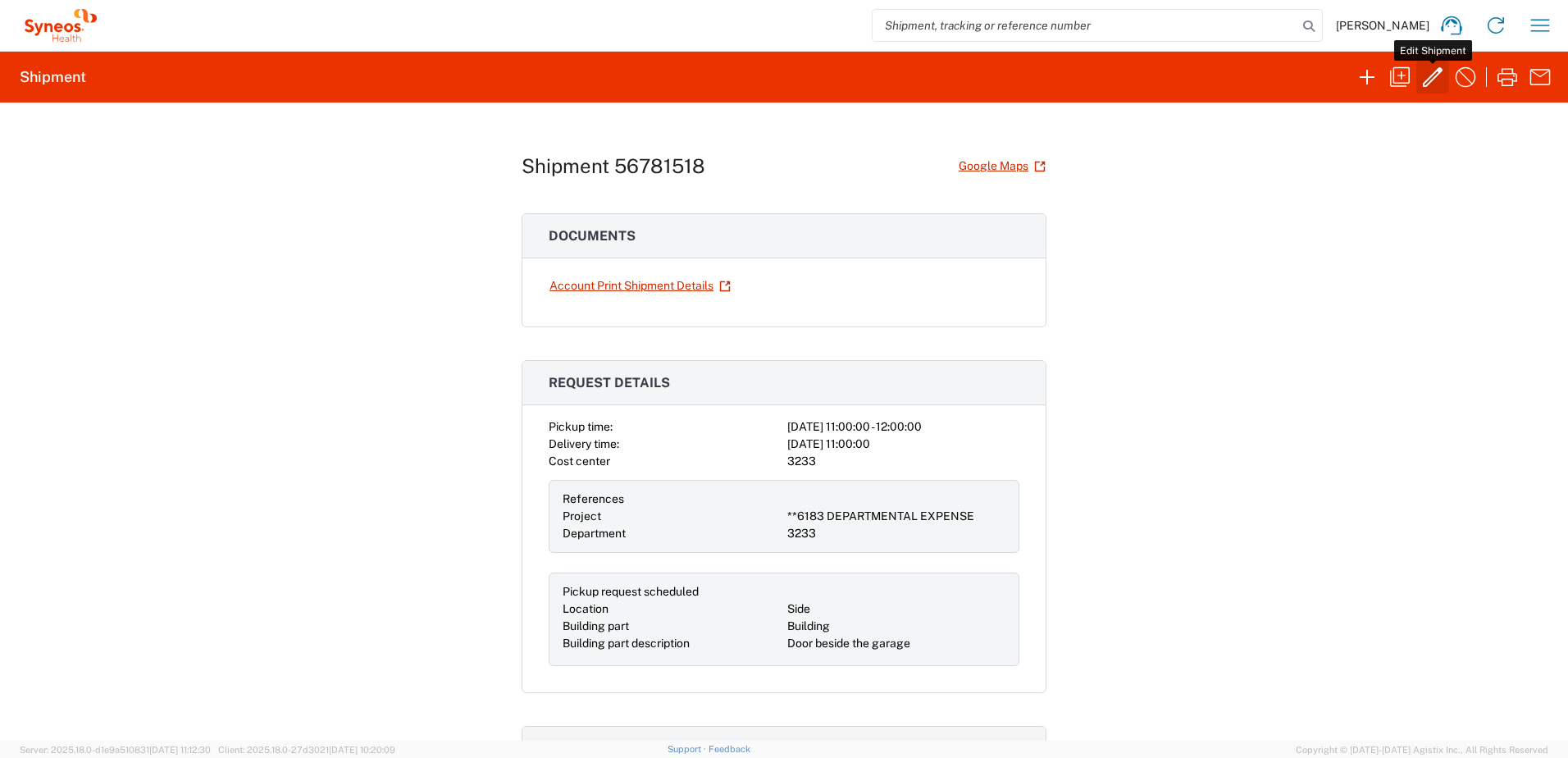
click at [1427, 76] on icon "button" at bounding box center [1433, 77] width 27 height 27
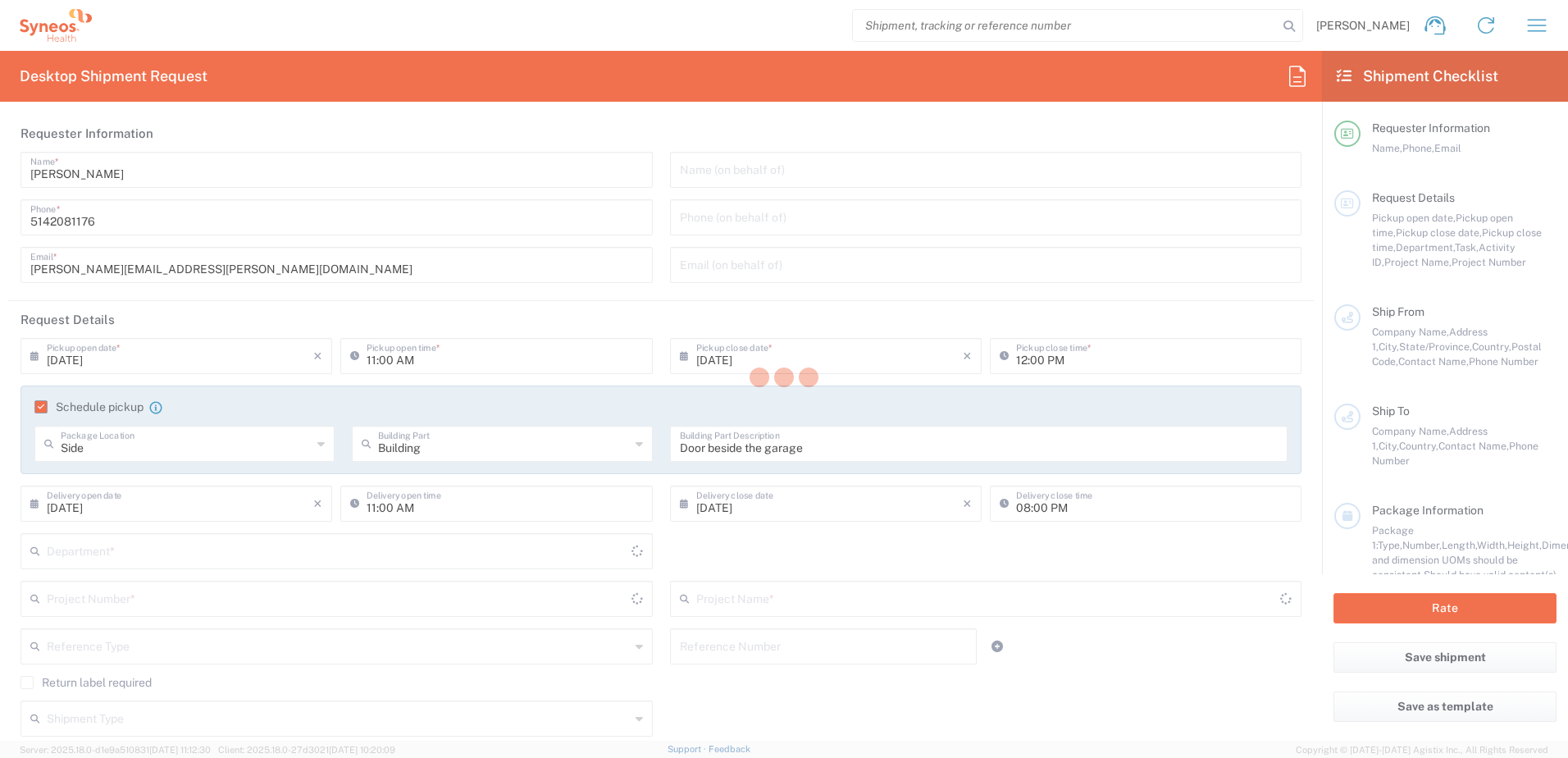
type input "3233"
type input "**6183 DEPARTMENTAL EXPENSE"
type input "[GEOGRAPHIC_DATA]"
type input "Your Packaging"
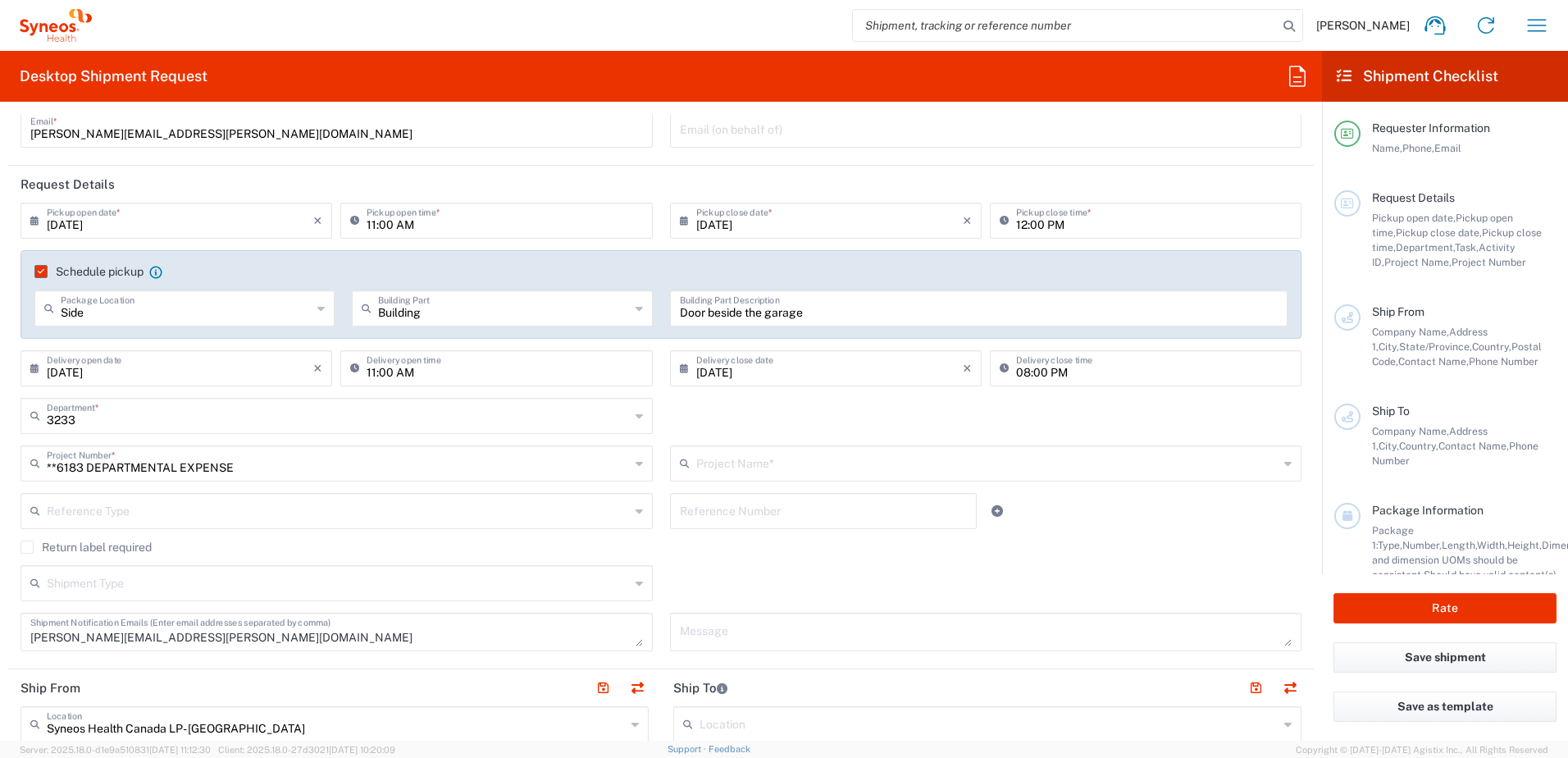
scroll to position [164, 0]
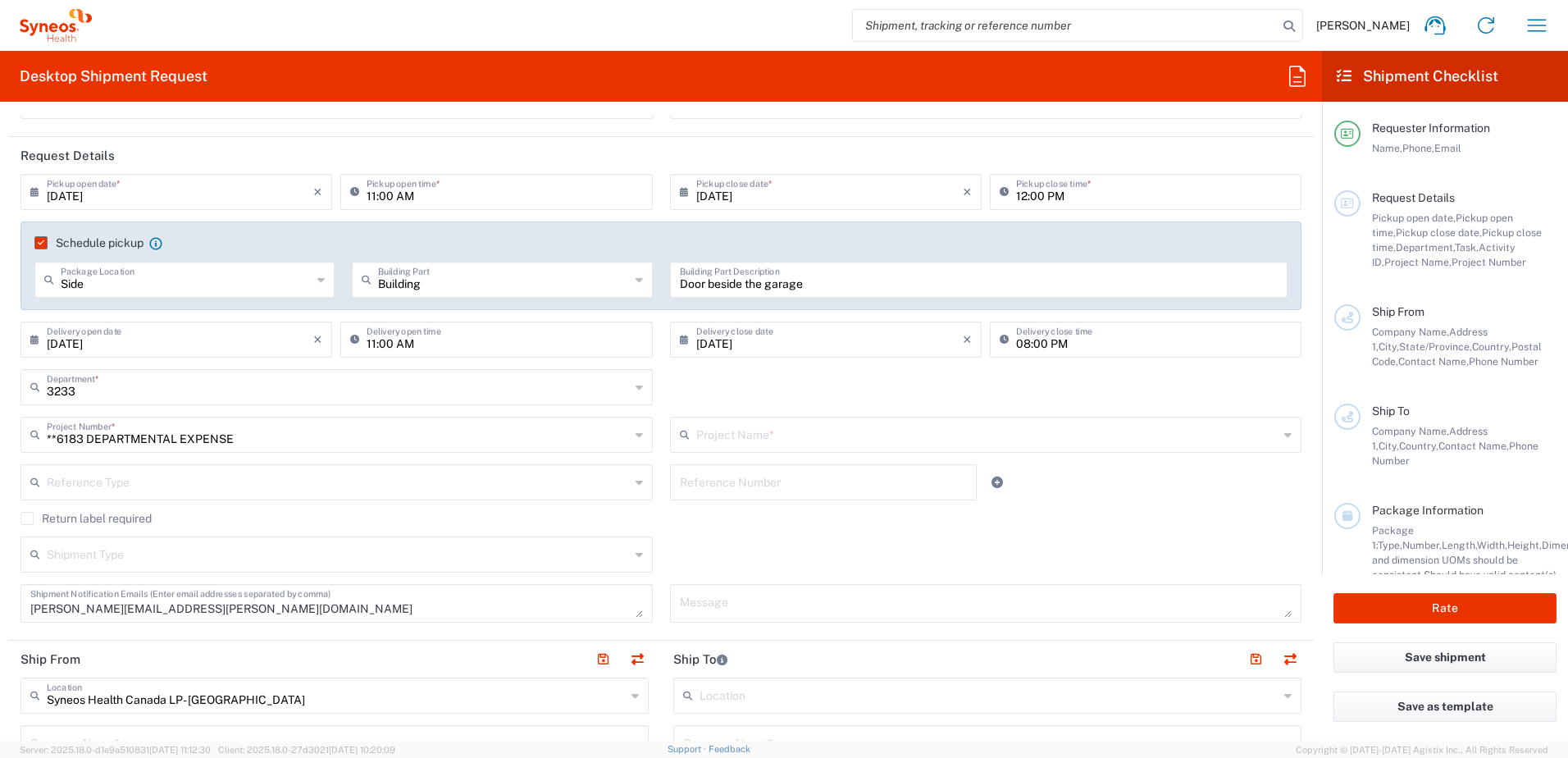
click at [636, 433] on icon at bounding box center [639, 435] width 7 height 27
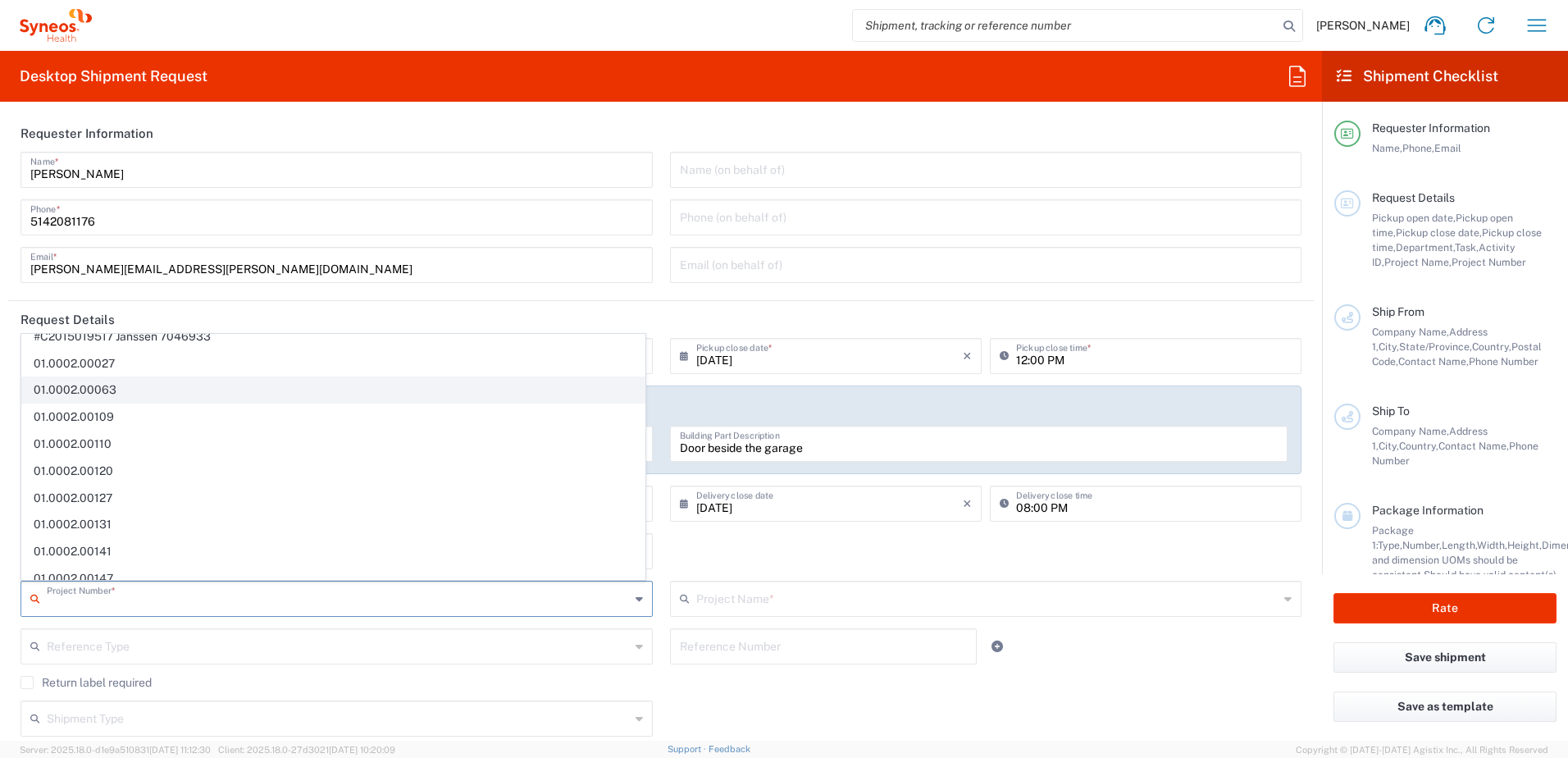
scroll to position [0, 0]
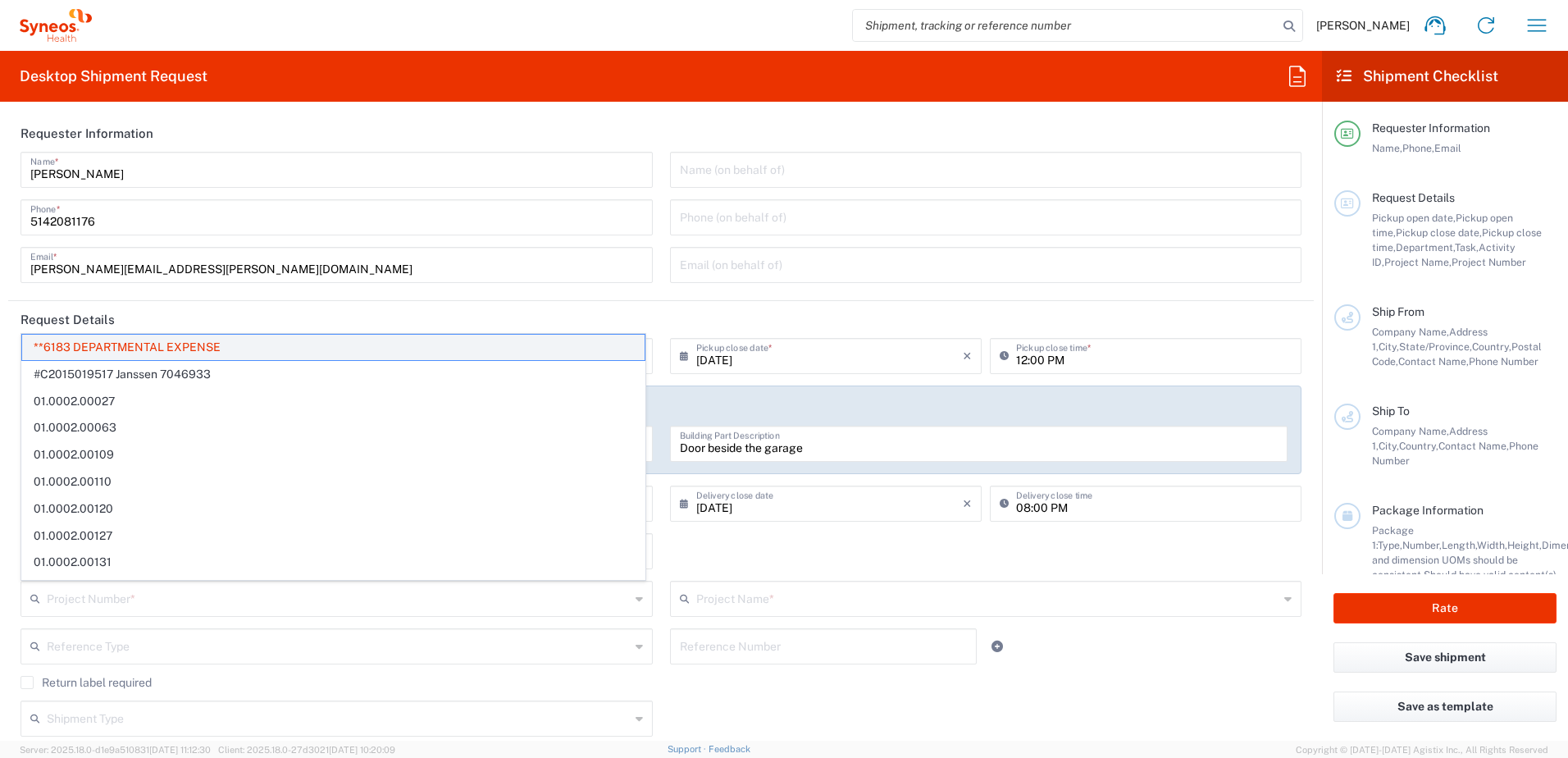
click at [176, 351] on span "**6183 DEPARTMENTAL EXPENSE" at bounding box center [334, 347] width 623 height 26
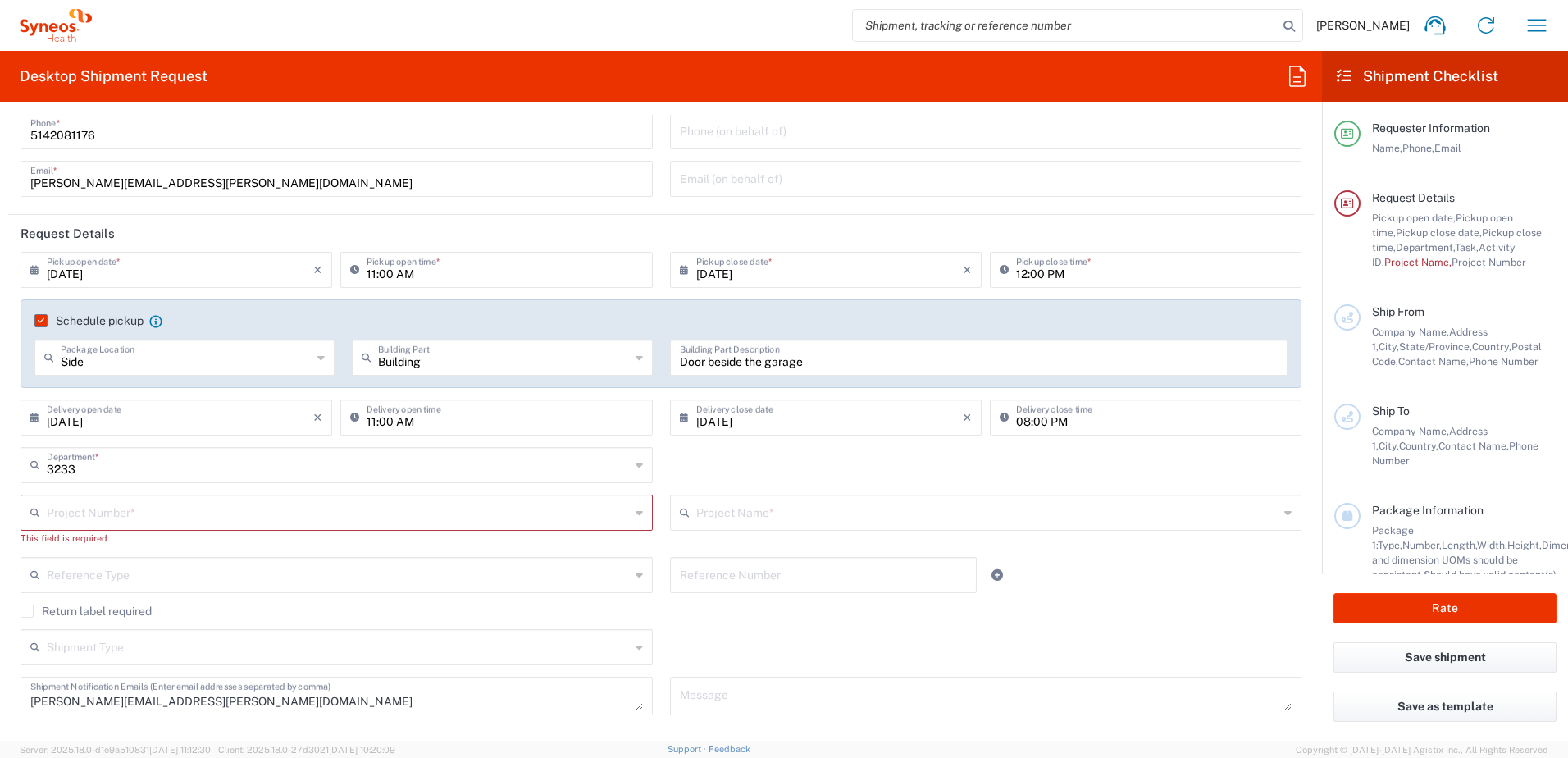
scroll to position [164, 0]
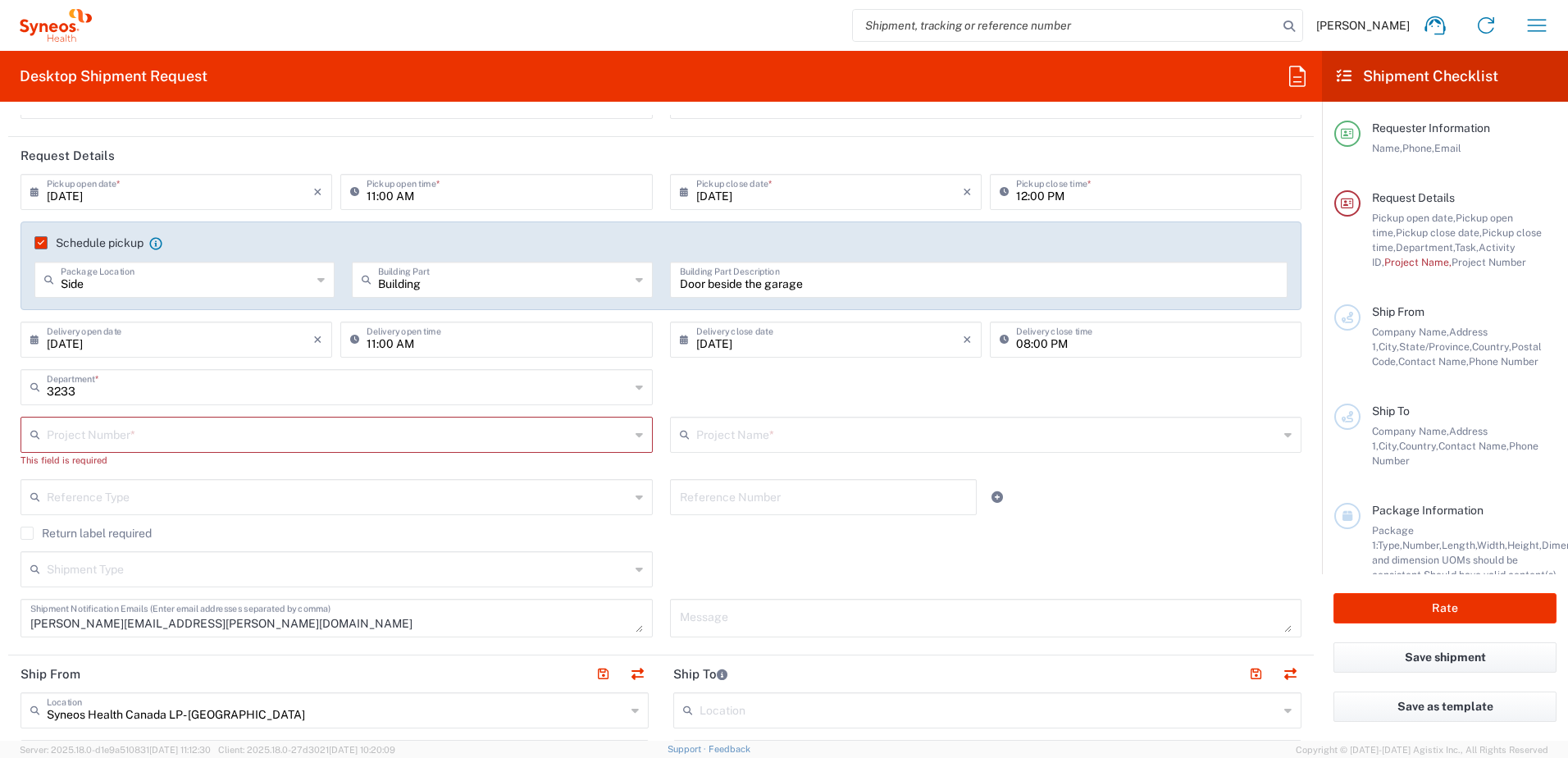
click at [636, 440] on icon at bounding box center [639, 435] width 7 height 27
click at [636, 435] on icon at bounding box center [639, 435] width 7 height 27
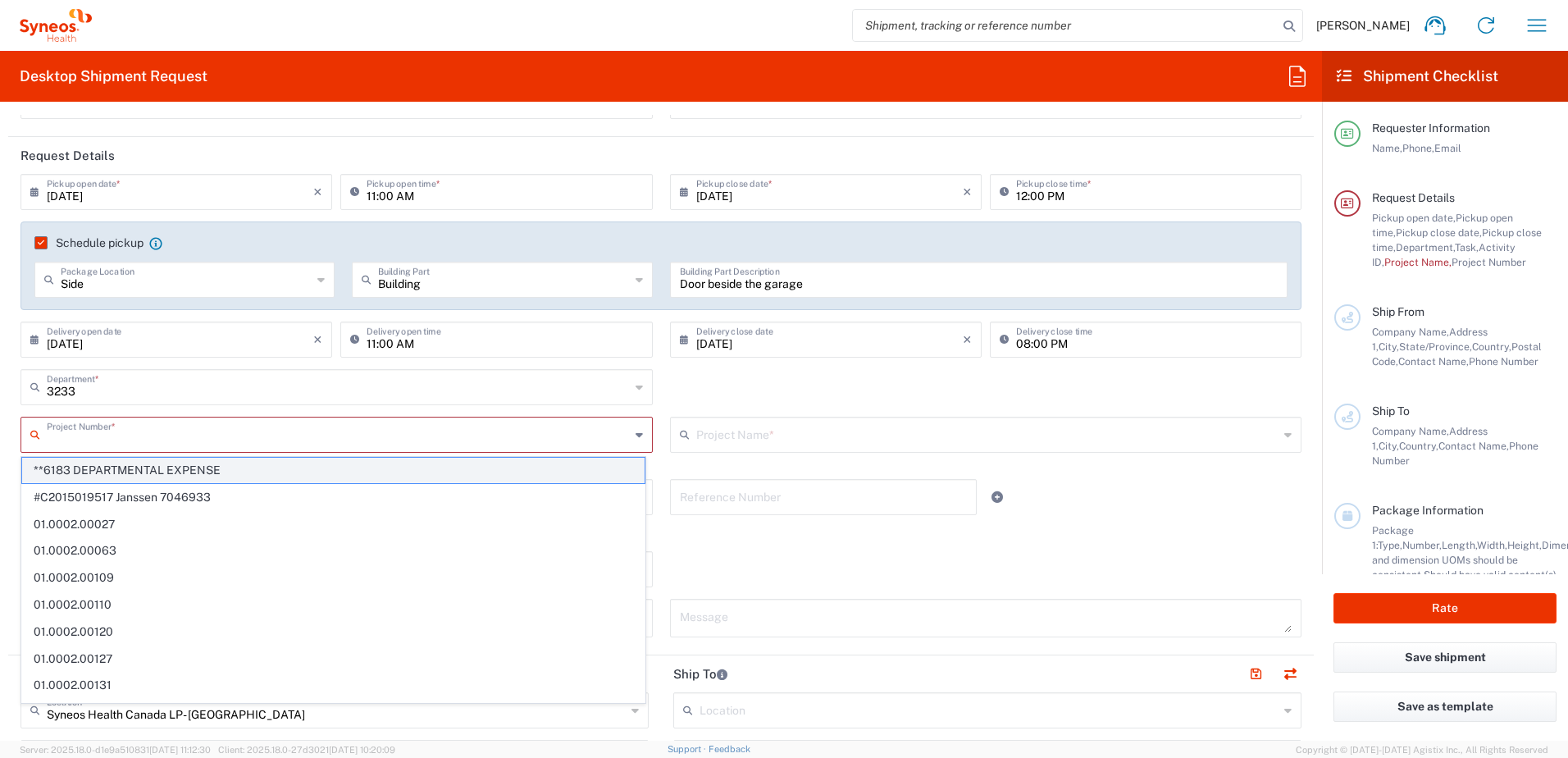
click at [124, 477] on span "**6183 DEPARTMENTAL EXPENSE" at bounding box center [334, 471] width 623 height 26
type input "**6183 DEPARTMENTAL EXPENSE"
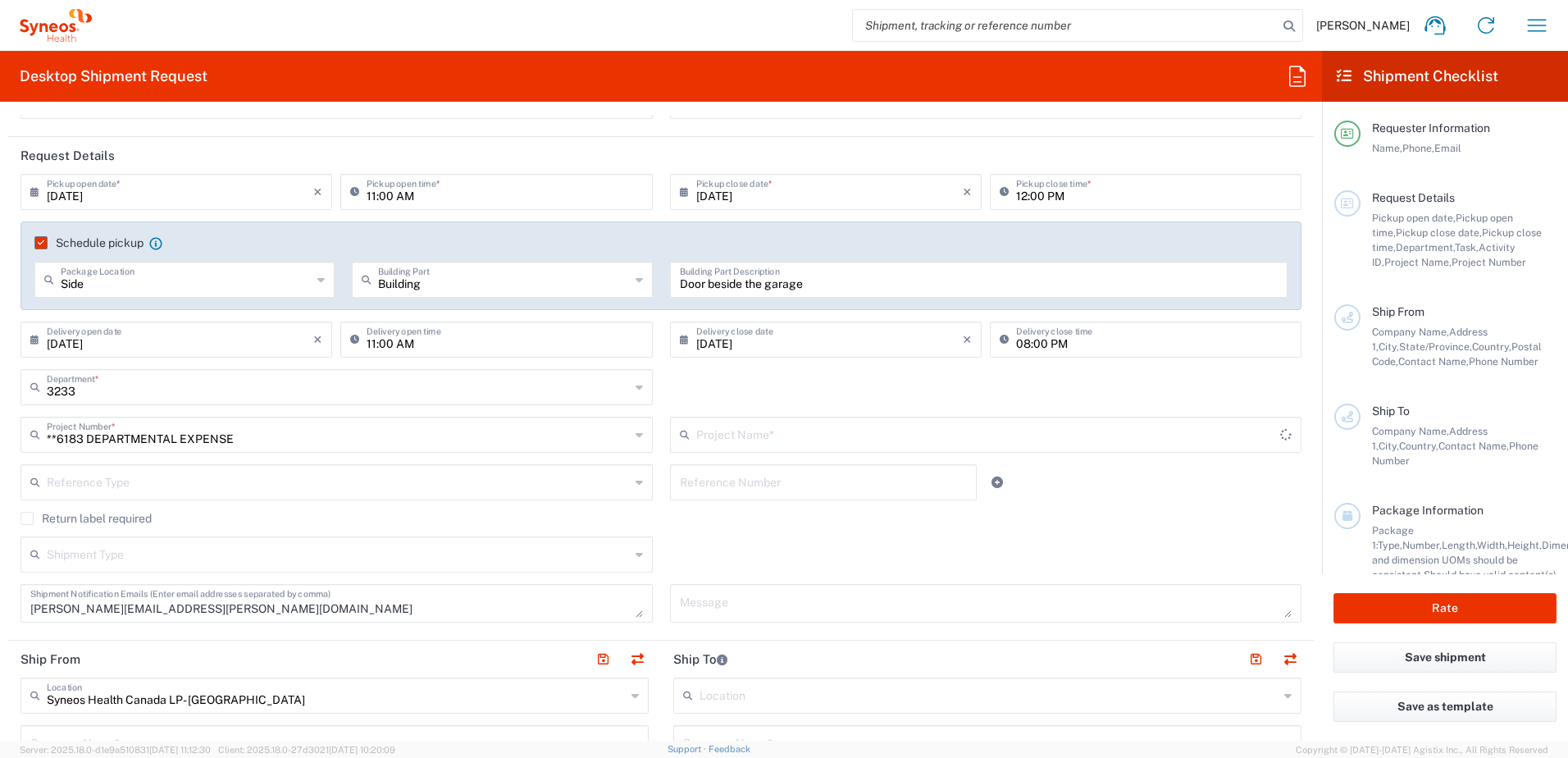
type input "6183"
click at [636, 481] on icon at bounding box center [639, 482] width 7 height 27
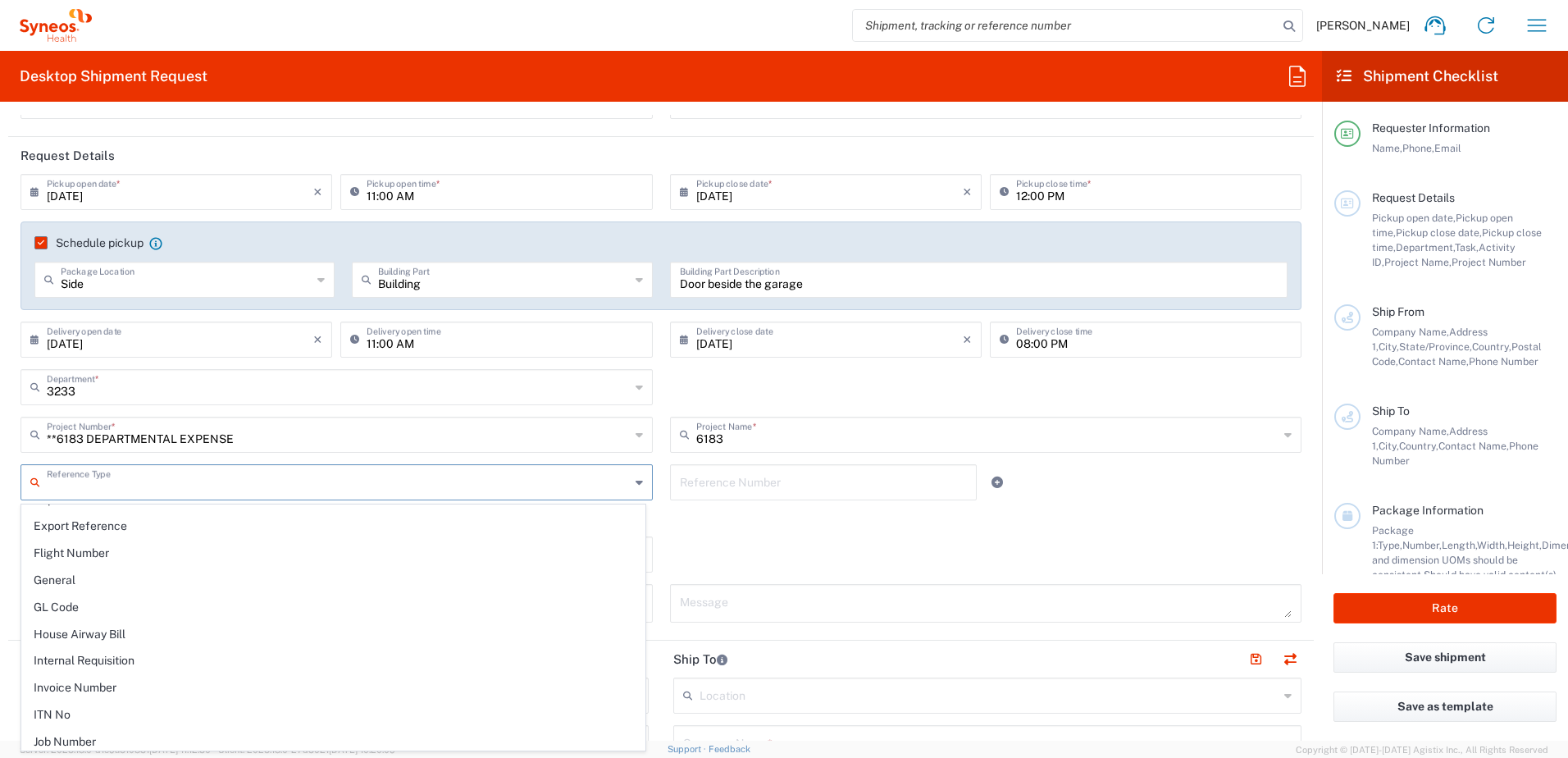
scroll to position [492, 0]
click at [58, 568] on span "General" at bounding box center [334, 564] width 623 height 26
type input "General"
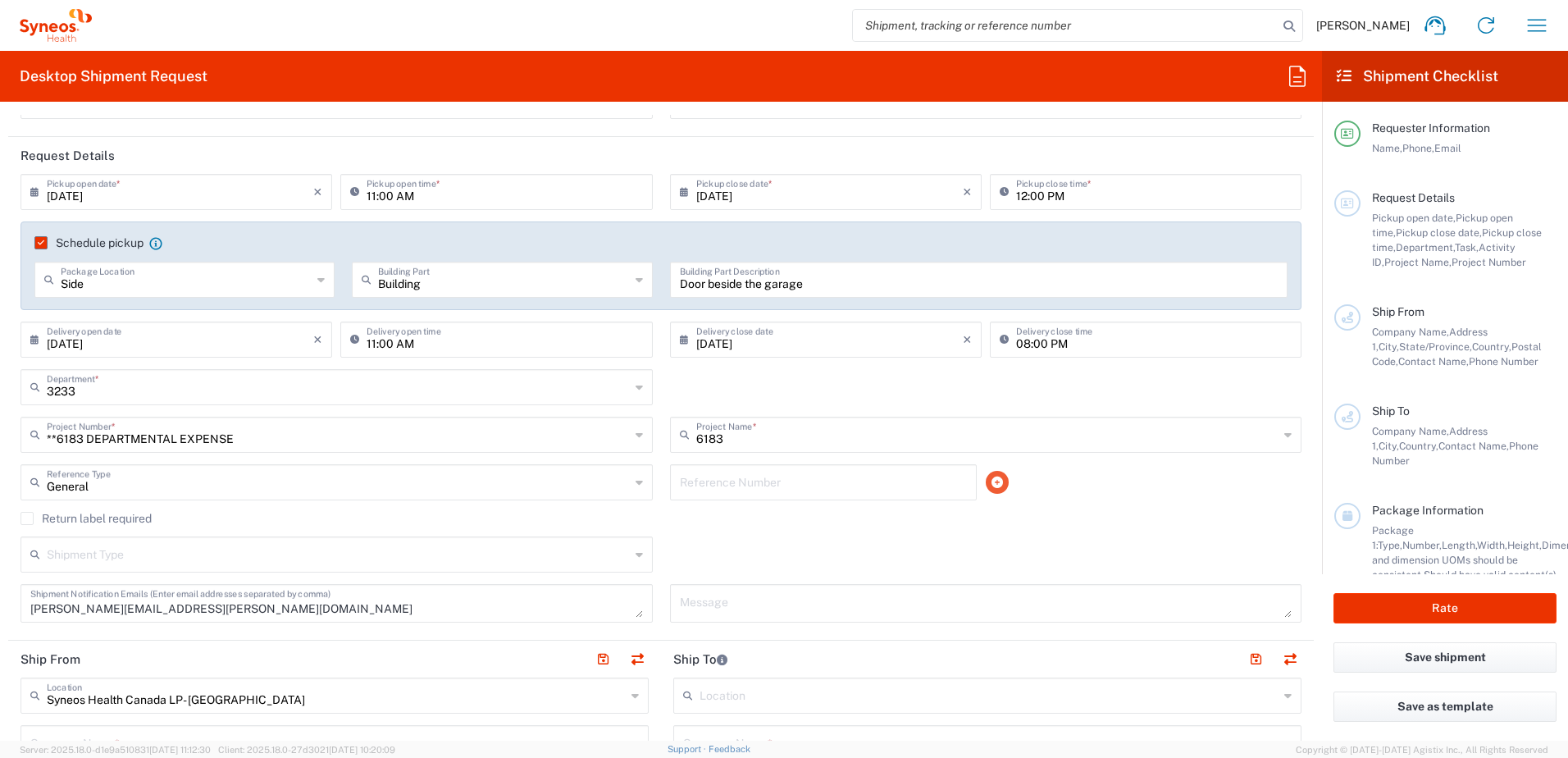
click at [992, 484] on icon at bounding box center [997, 482] width 12 height 12
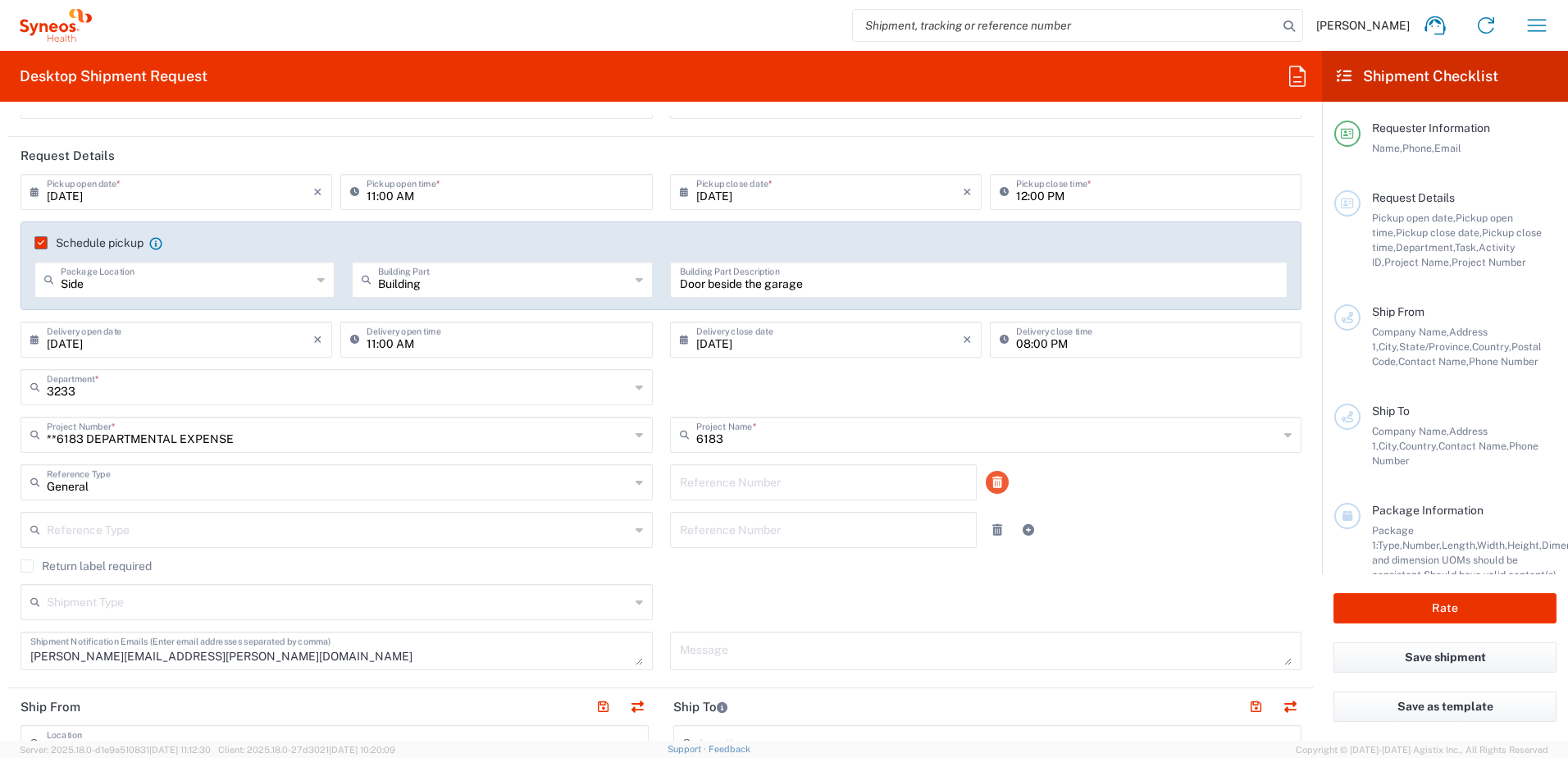
click at [993, 481] on icon at bounding box center [997, 482] width 10 height 12
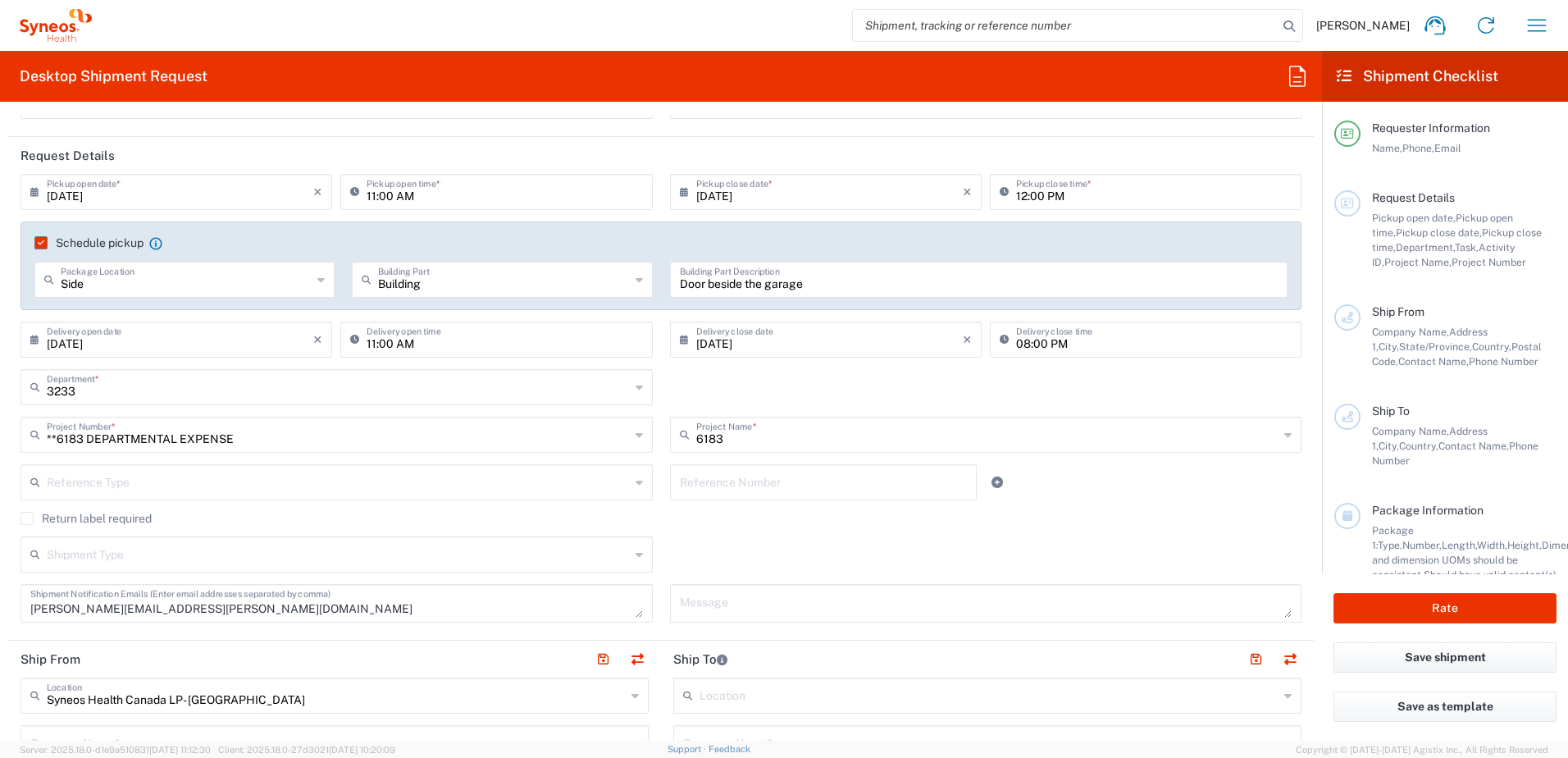
click at [636, 480] on icon at bounding box center [639, 482] width 7 height 27
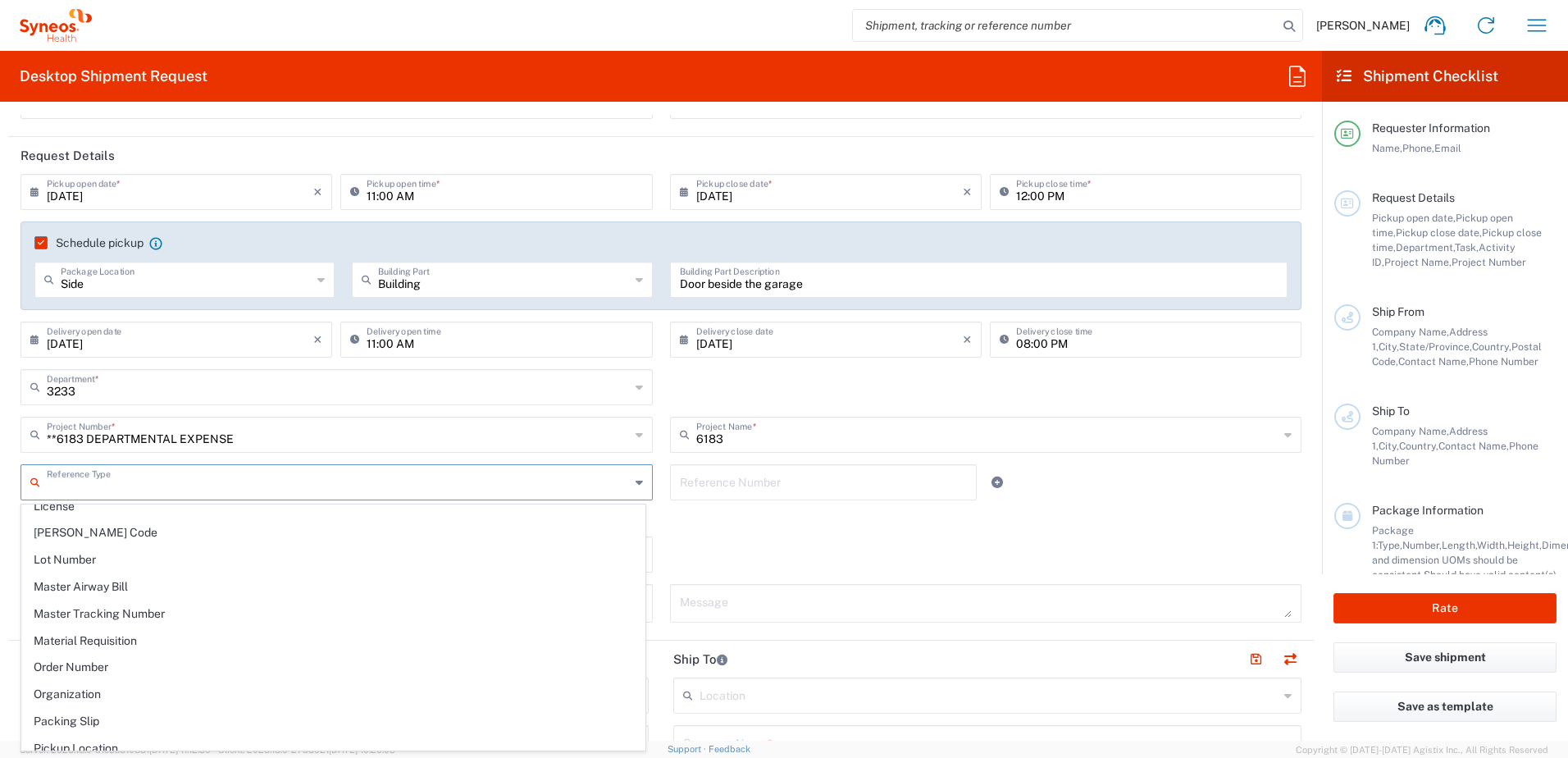
scroll to position [820, 0]
click at [87, 665] on span "Pickup Location" at bounding box center [334, 666] width 623 height 26
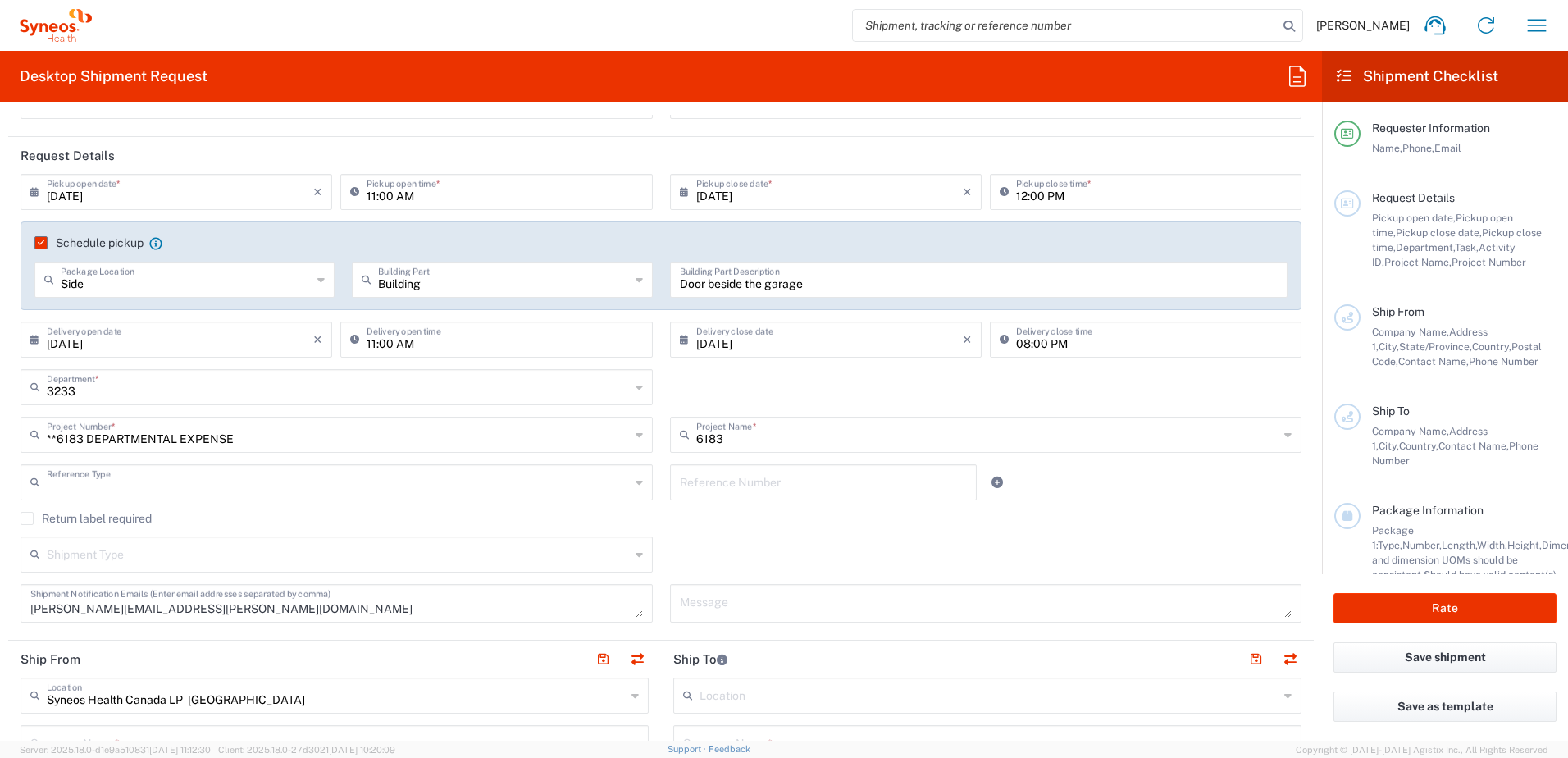
type input "Pickup Location"
click at [636, 553] on icon at bounding box center [639, 555] width 7 height 27
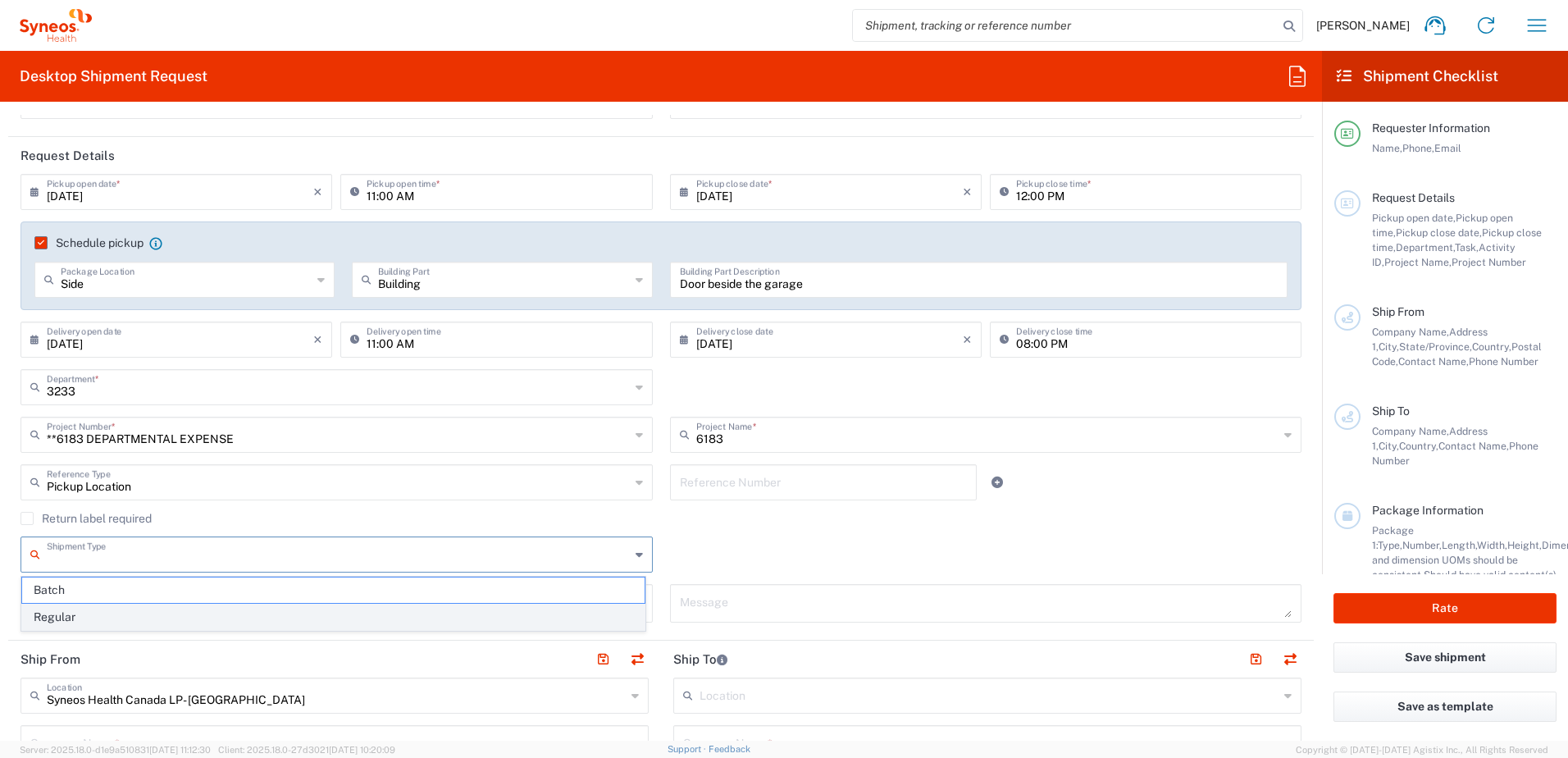
click at [52, 620] on span "Regular" at bounding box center [334, 617] width 623 height 26
type input "Regular"
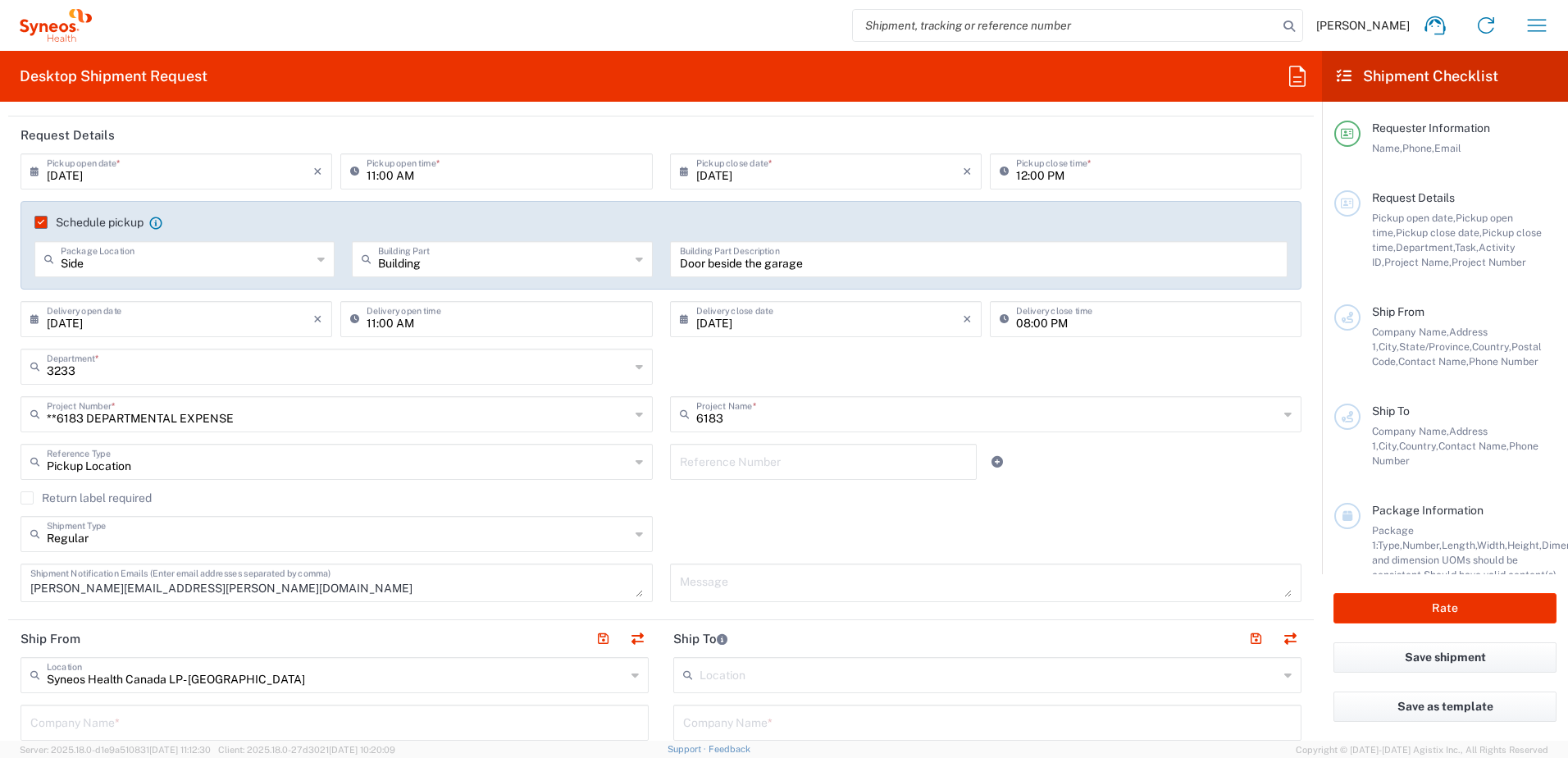
scroll to position [246, 0]
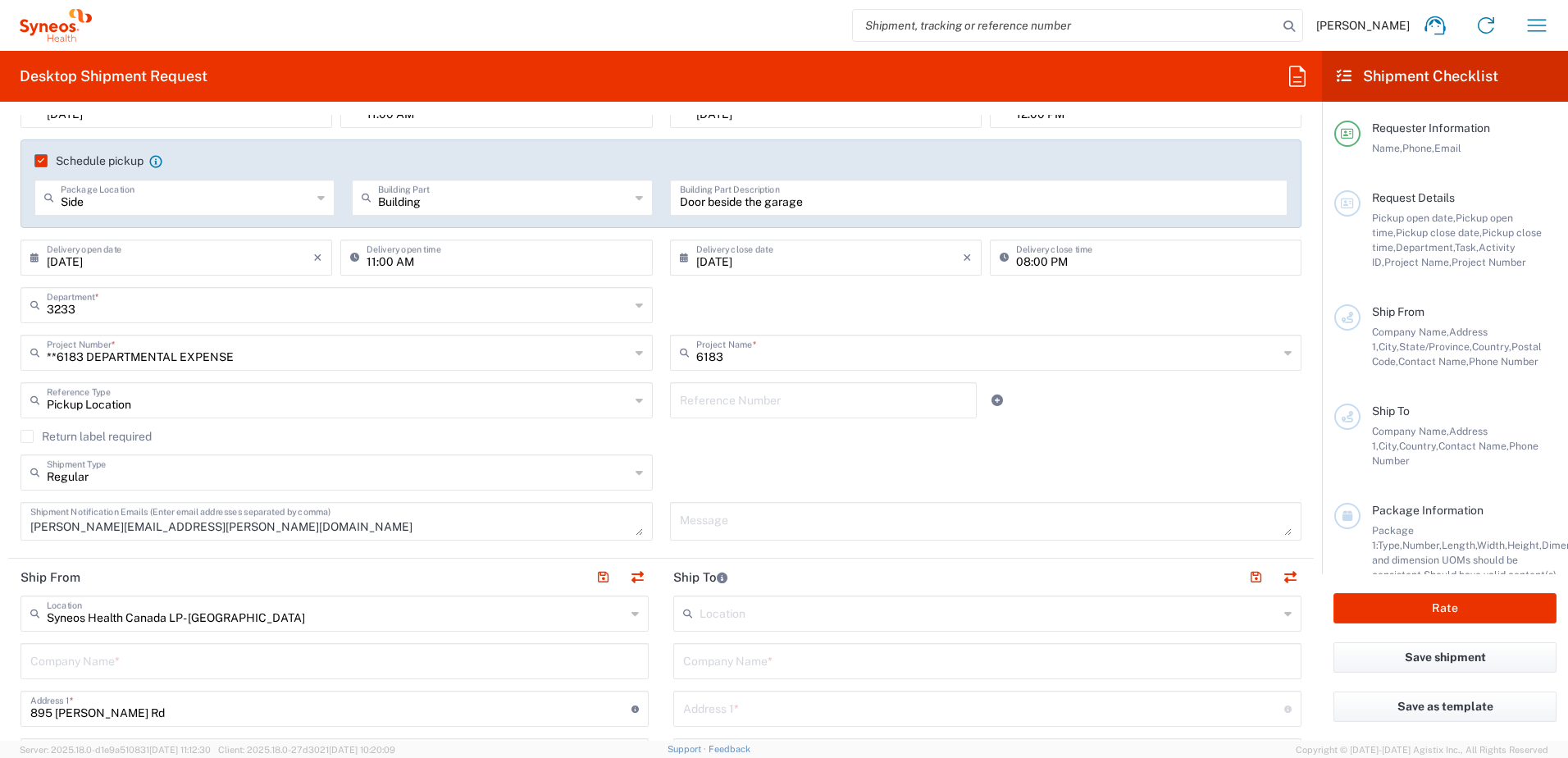
click at [631, 610] on icon at bounding box center [635, 614] width 7 height 27
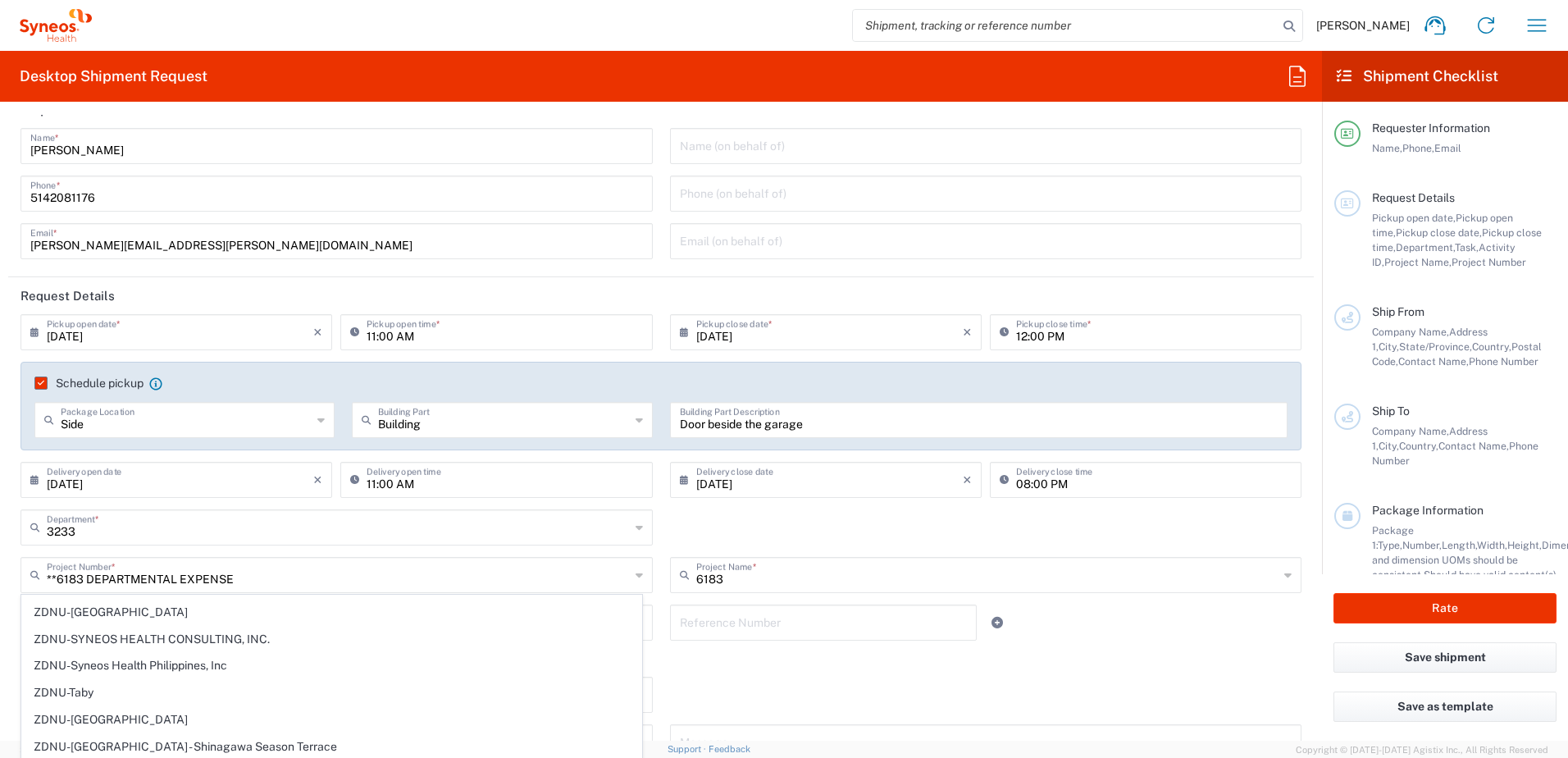
scroll to position [0, 0]
